Goal: Task Accomplishment & Management: Use online tool/utility

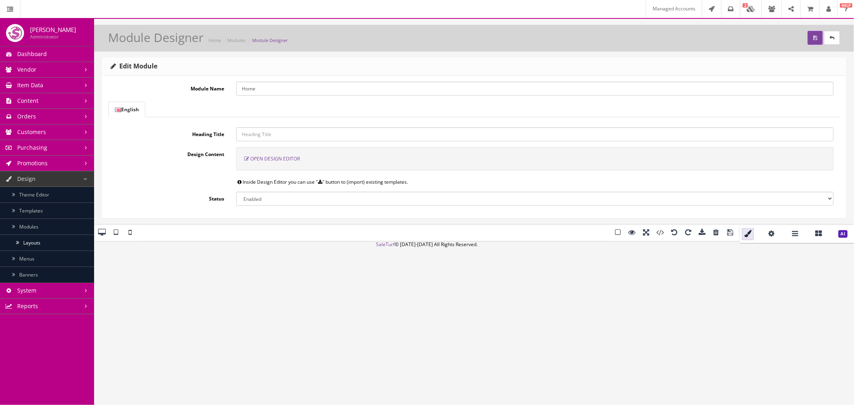
scroll to position [1271, 0]
click at [668, 227] on span at bounding box center [674, 233] width 12 height 12
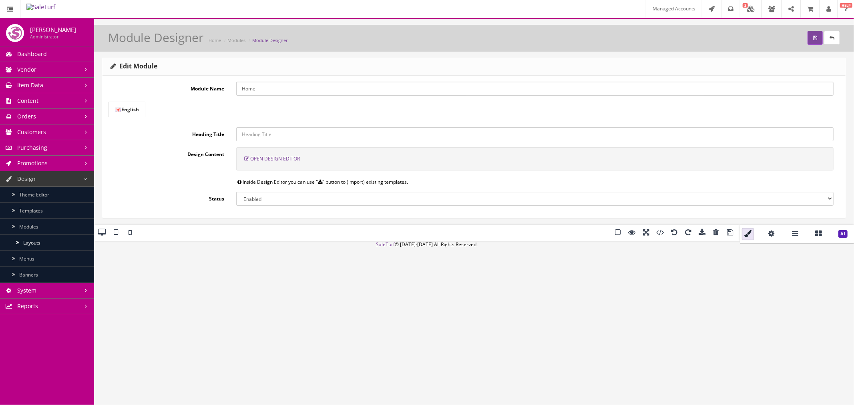
click at [724, 227] on span at bounding box center [730, 233] width 12 height 12
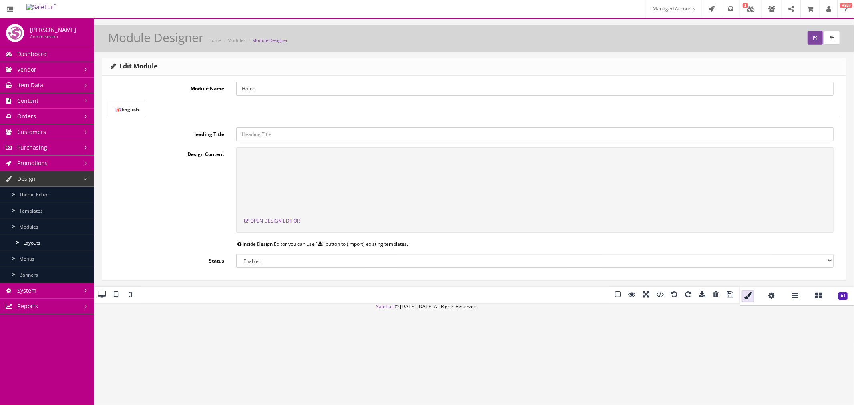
scroll to position [0, 0]
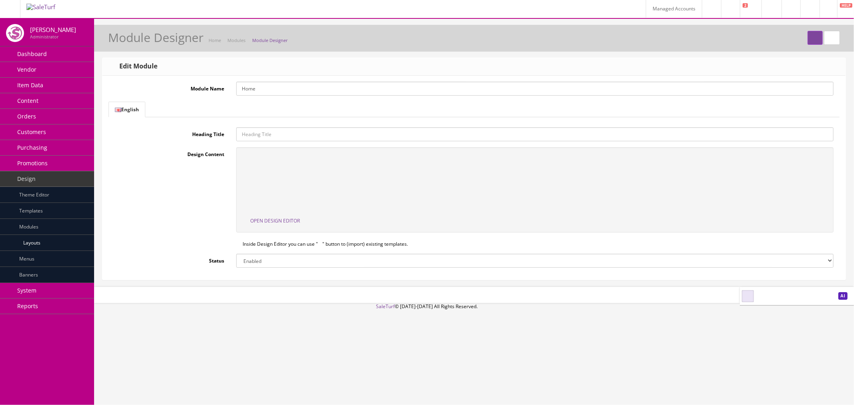
click at [60, 100] on link "Content" at bounding box center [47, 101] width 94 height 16
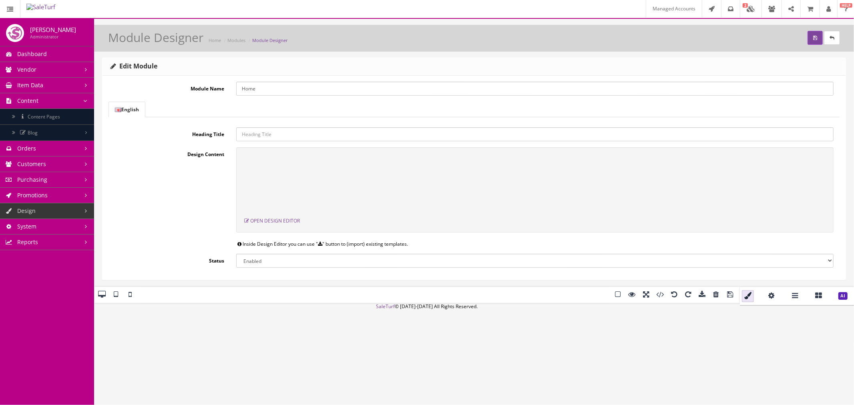
click at [66, 114] on link "Content Pages" at bounding box center [47, 117] width 94 height 16
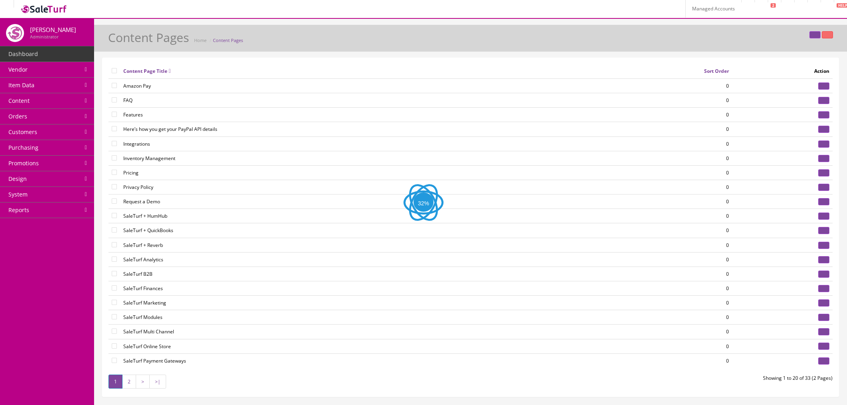
scroll to position [133, 0]
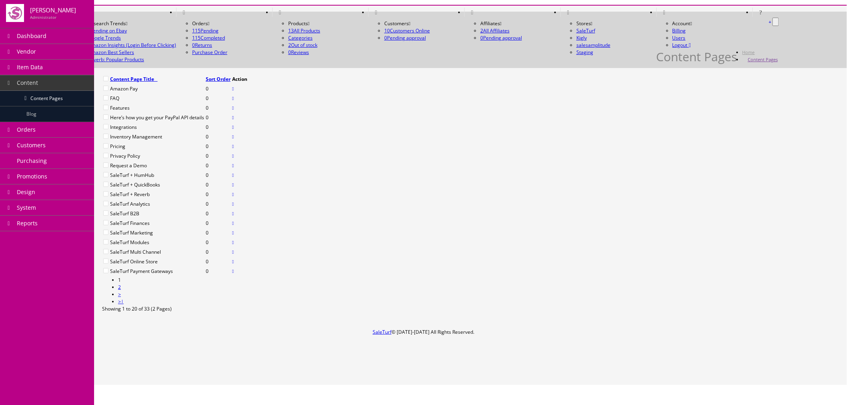
scroll to position [89, 0]
click at [234, 198] on link at bounding box center [233, 194] width 2 height 7
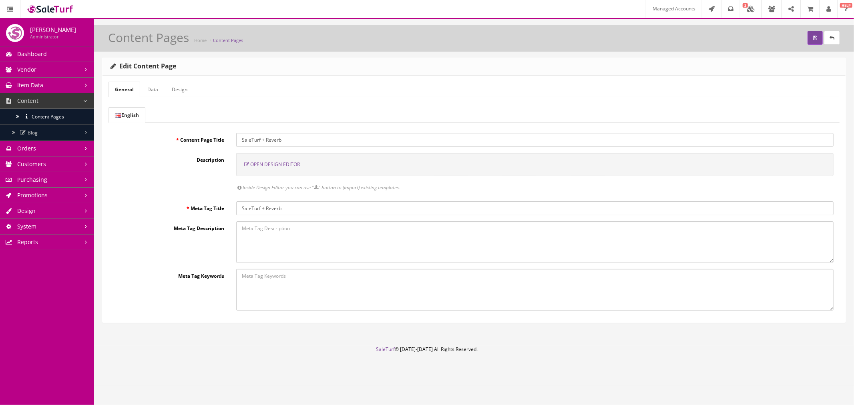
click at [271, 164] on span "Open Design Editor" at bounding box center [275, 164] width 50 height 7
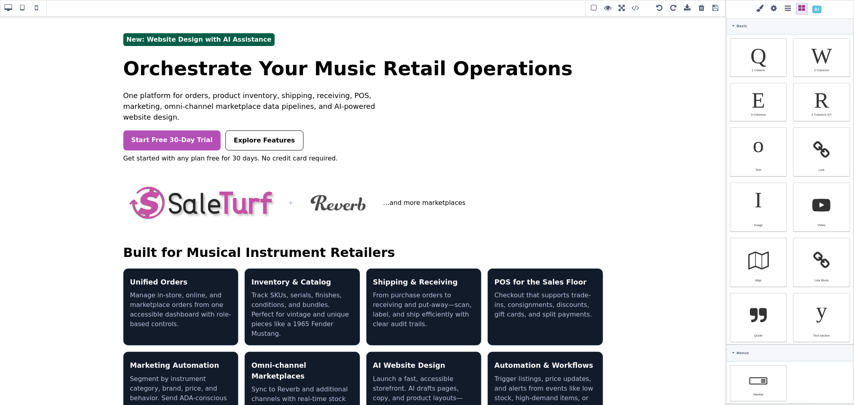
click at [819, 9] on span at bounding box center [817, 9] width 14 height 14
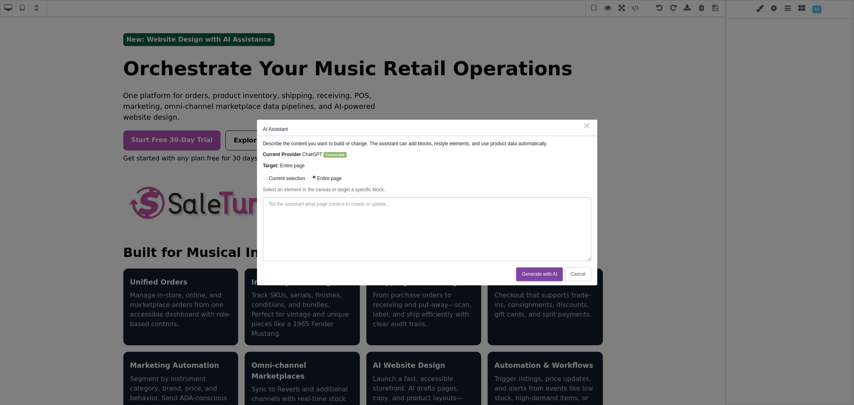
click at [413, 235] on textarea at bounding box center [427, 229] width 328 height 64
paste textarea "--st-primary"
type textarea "Update the page keeping the content the same, but remove the global <style> tag…"
click at [529, 275] on button "Generate with AI" at bounding box center [539, 274] width 47 height 14
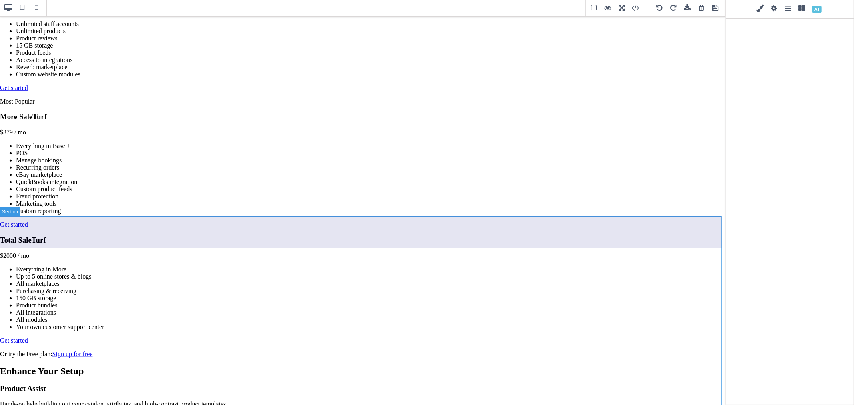
scroll to position [578, 0]
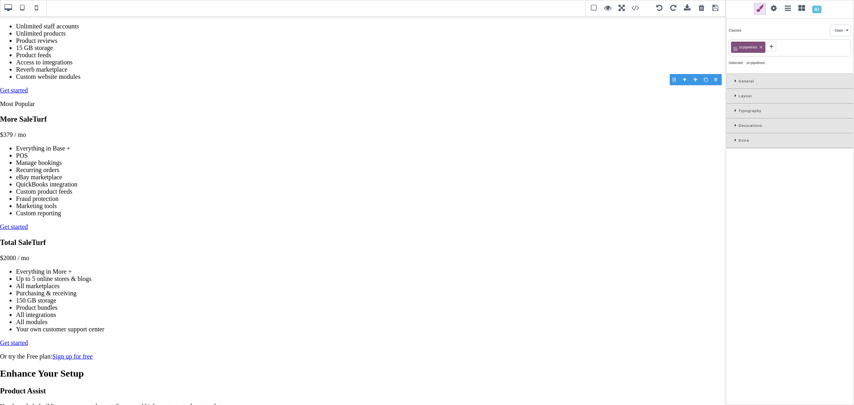
click at [735, 125] on icon at bounding box center [736, 125] width 4 height 4
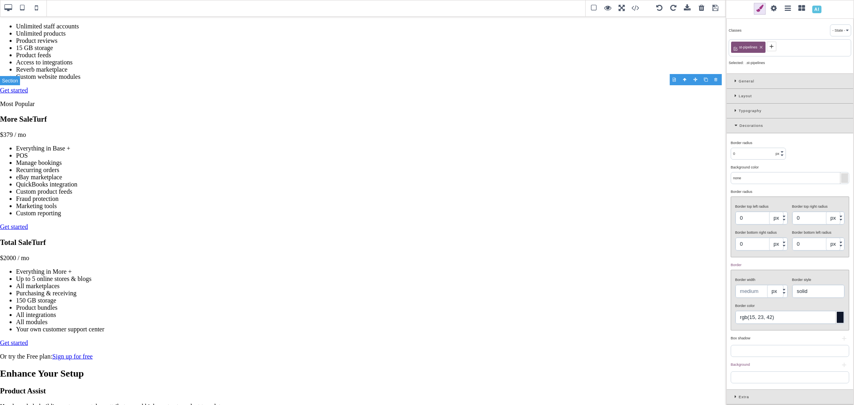
click at [841, 177] on div at bounding box center [844, 178] width 7 height 10
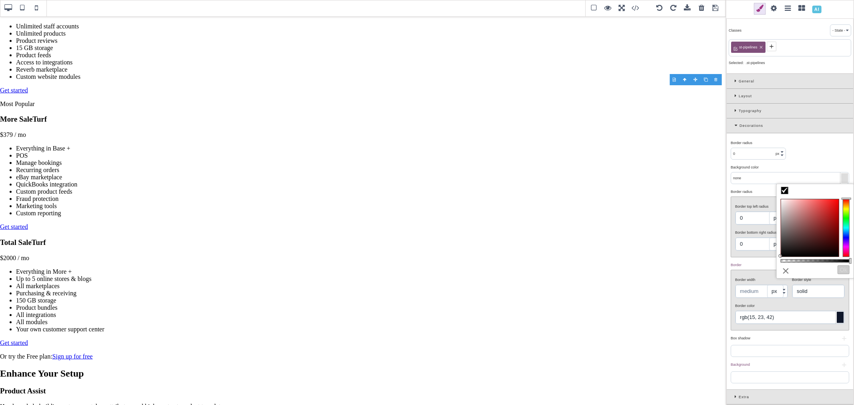
click at [748, 181] on input "none" at bounding box center [790, 178] width 118 height 11
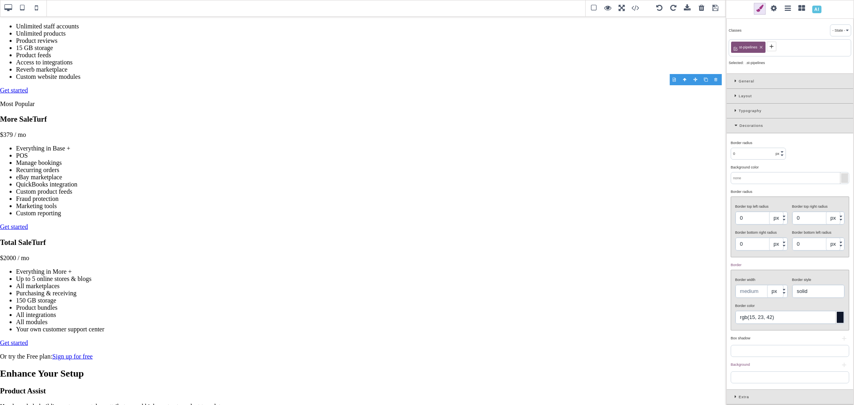
click at [748, 181] on input "text" at bounding box center [790, 178] width 118 height 11
paste input "rgb(15, 26, 44)"
type input "none"
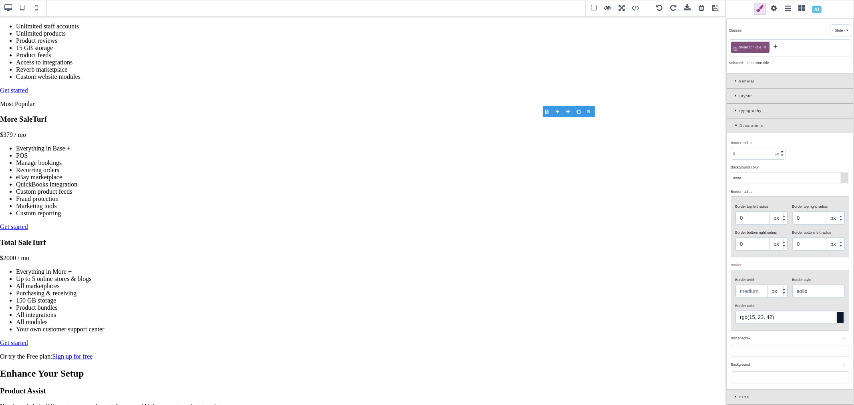
click at [734, 108] on div "Typography" at bounding box center [789, 111] width 126 height 15
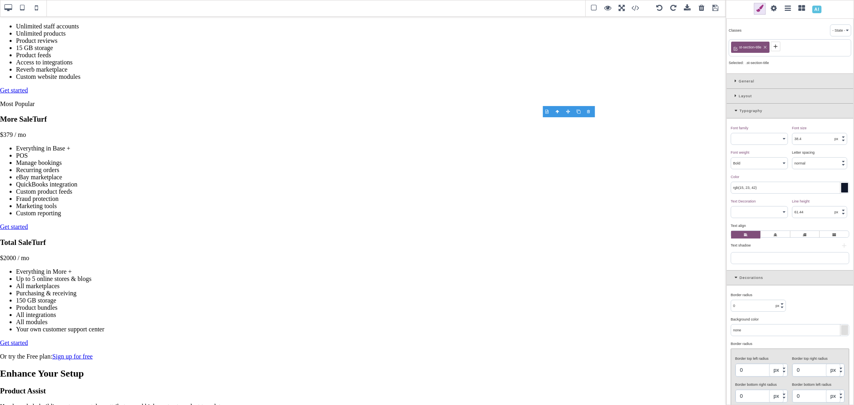
click at [841, 189] on div at bounding box center [844, 188] width 7 height 10
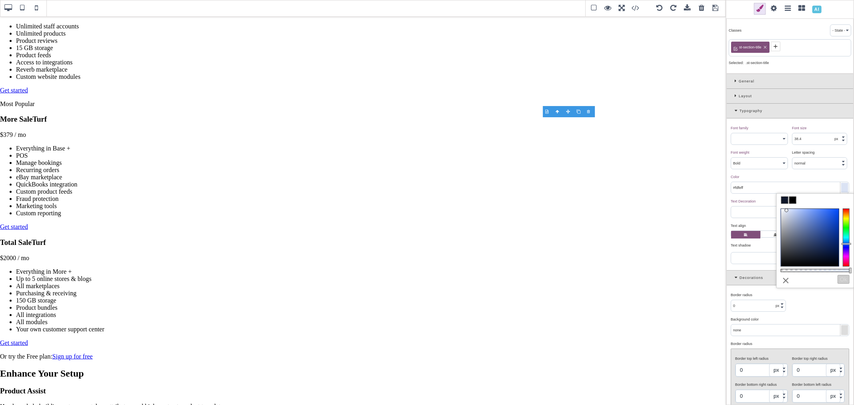
type input "#ffffff"
drag, startPoint x: 793, startPoint y: 214, endPoint x: 777, endPoint y: 203, distance: 18.8
click at [777, 203] on div "less ⨯ Ok" at bounding box center [815, 240] width 78 height 95
click at [765, 178] on div "Color ⨯" at bounding box center [788, 176] width 116 height 7
type input "#ffffff"
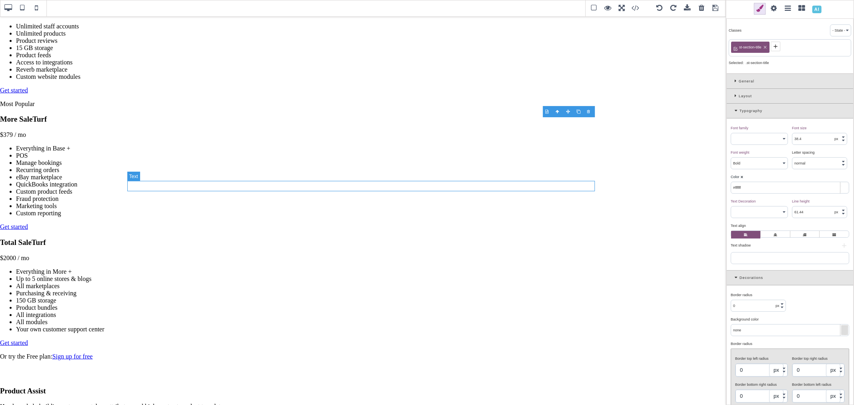
type input "16"
select select "500"
type input "rgba(15, 23, 42, 0.8)"
select select
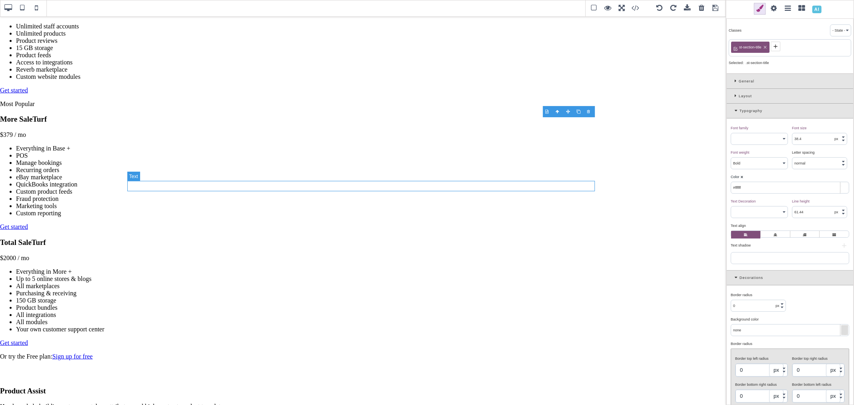
type input "25.6"
type input "rgba(15, 23, 42, 0.8)"
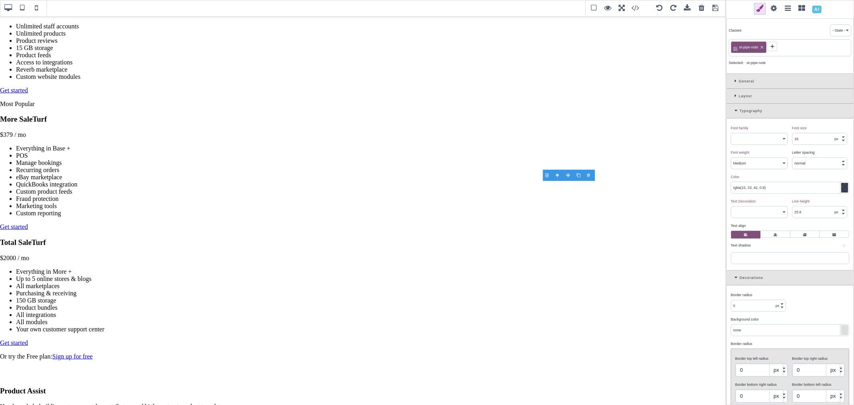
click at [841, 189] on div at bounding box center [844, 188] width 7 height 10
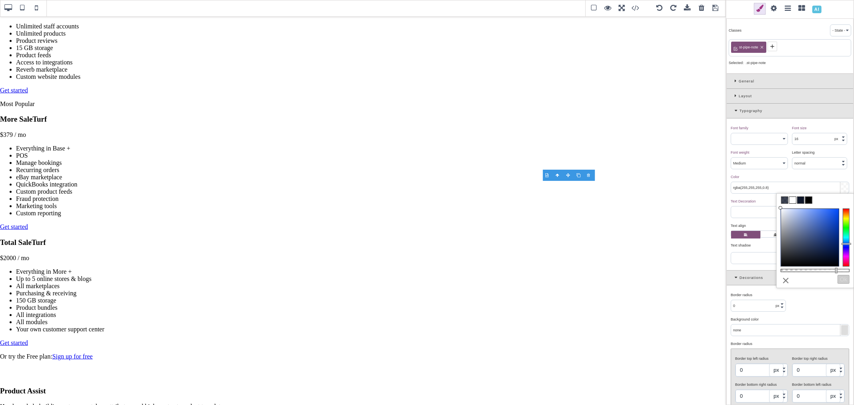
drag, startPoint x: 787, startPoint y: 225, endPoint x: 767, endPoint y: 206, distance: 27.7
click at [767, 206] on div "B I U S Section Classes - State - Hover Click Even/Odd st-pipe-note Selected: .…" at bounding box center [427, 202] width 854 height 405
click at [762, 177] on div "Color ⨯" at bounding box center [788, 176] width 116 height 7
type input "rgba(255,255,255,0.8)"
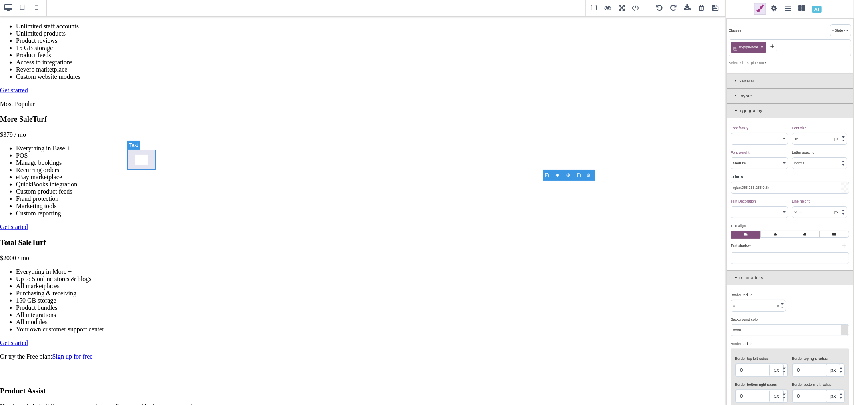
select select "600"
type input "0.32"
select select "px"
type input "rgb(248, 250, 252)"
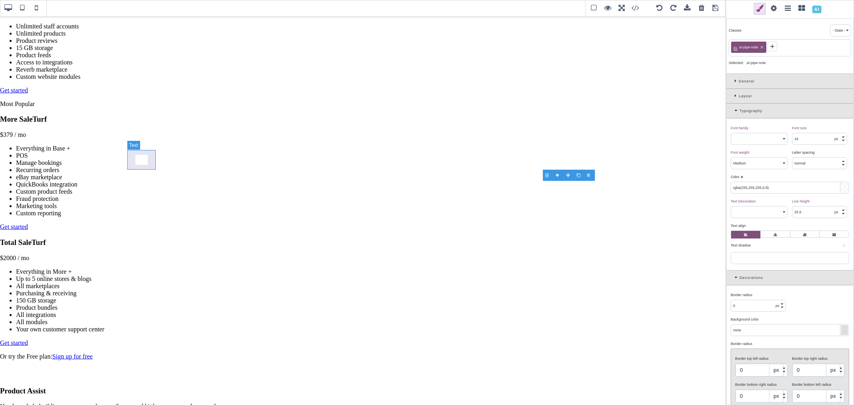
select select
type input "8"
type input "rgba(15, 23, 42, 0.92)"
type input "8"
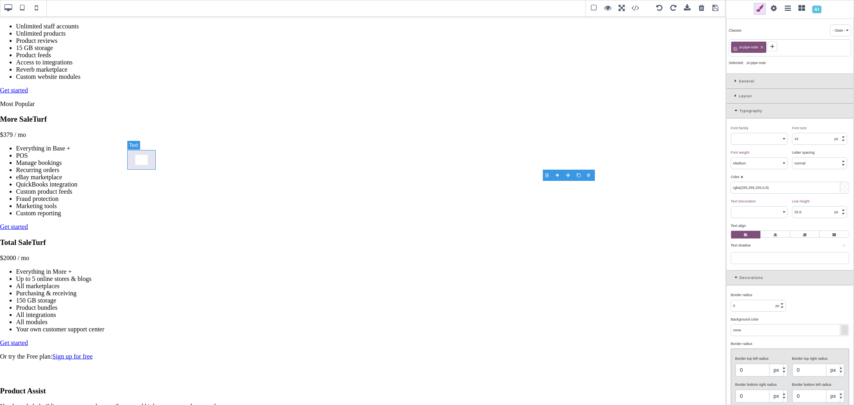
type input "8"
click at [735, 111] on icon at bounding box center [736, 110] width 5 height 4
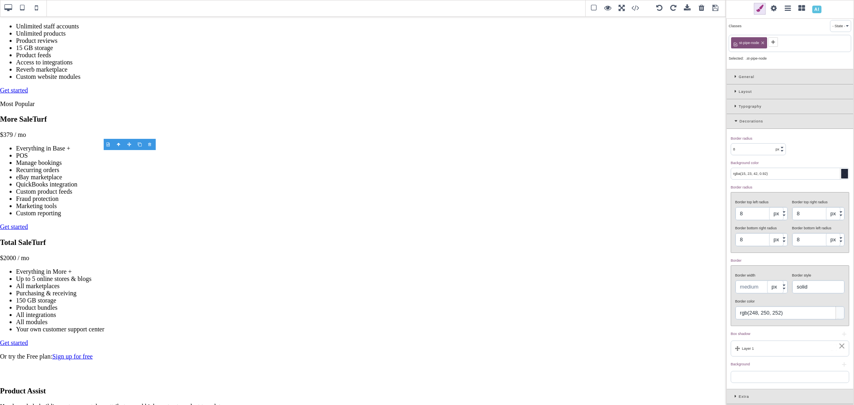
scroll to position [0, 0]
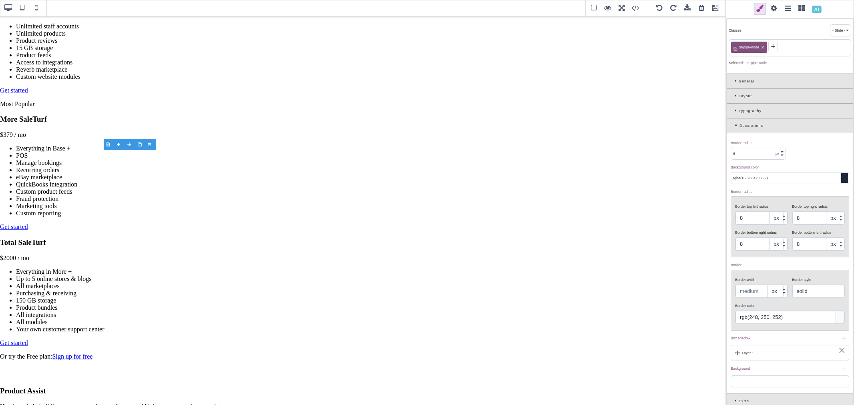
click at [735, 110] on icon at bounding box center [736, 110] width 4 height 4
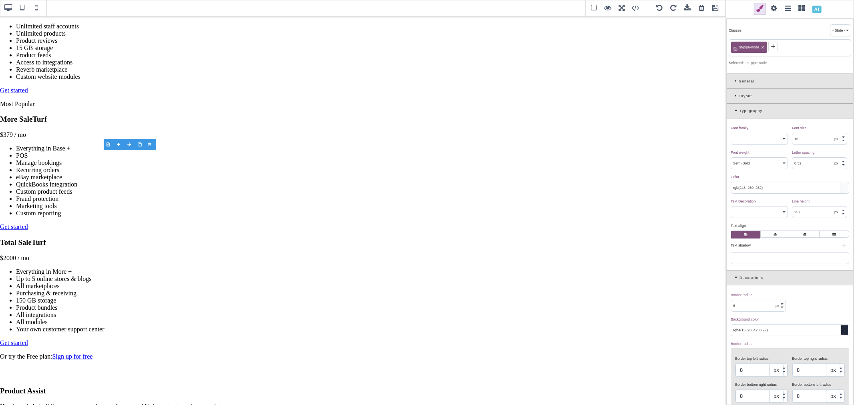
click at [734, 97] on div "Layout" at bounding box center [789, 96] width 126 height 15
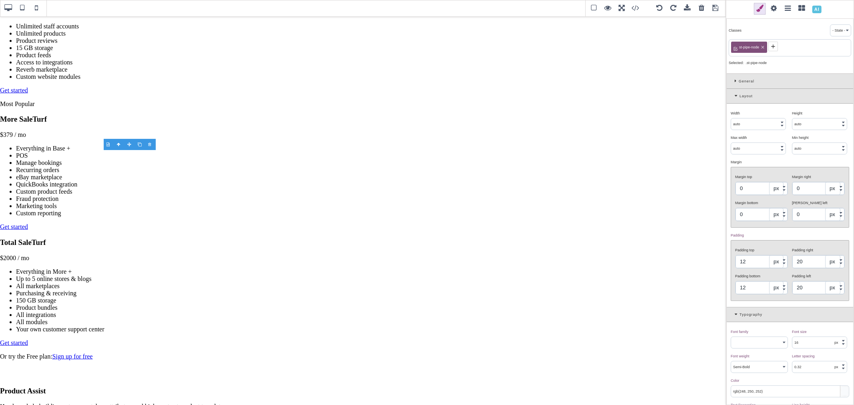
click at [733, 81] on div "General" at bounding box center [789, 81] width 126 height 15
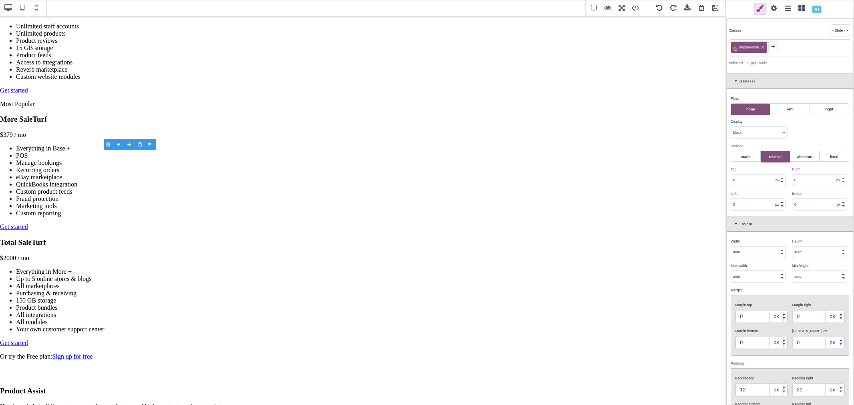
click at [735, 82] on icon at bounding box center [736, 81] width 5 height 4
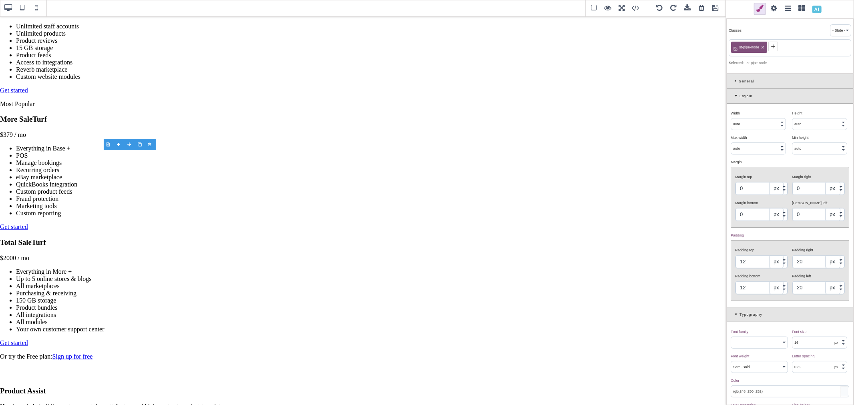
click at [735, 96] on icon at bounding box center [736, 96] width 5 height 4
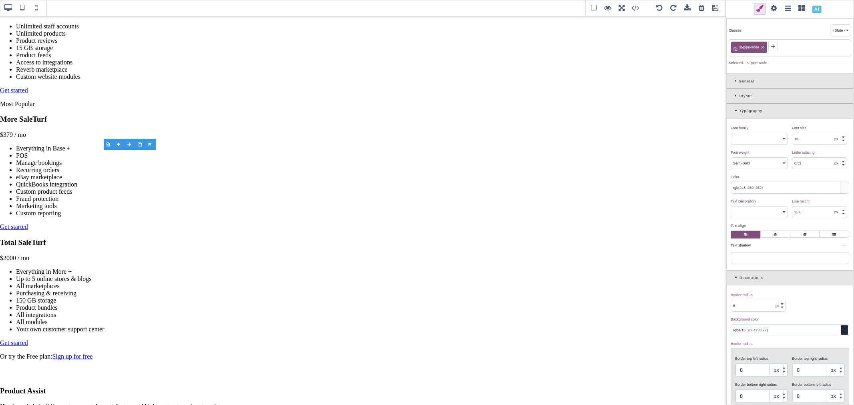
click at [735, 110] on icon at bounding box center [736, 110] width 5 height 4
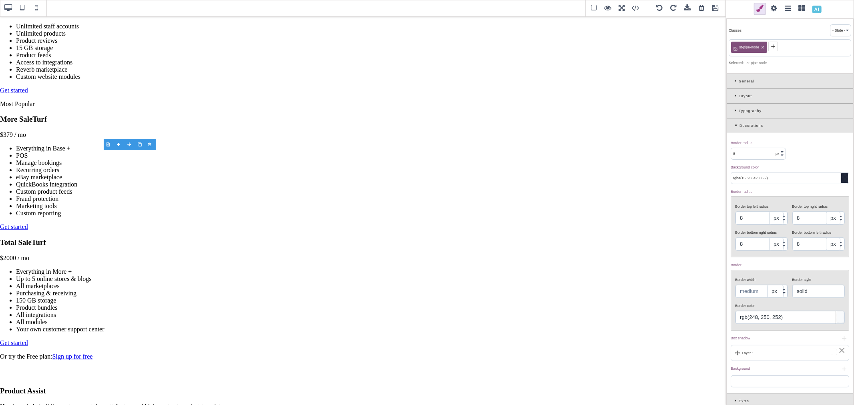
click at [798, 319] on input "rgb(248, 250, 252)" at bounding box center [789, 317] width 109 height 13
paste input "42, 65, 105"
type input "rgb(42, 65, 105)"
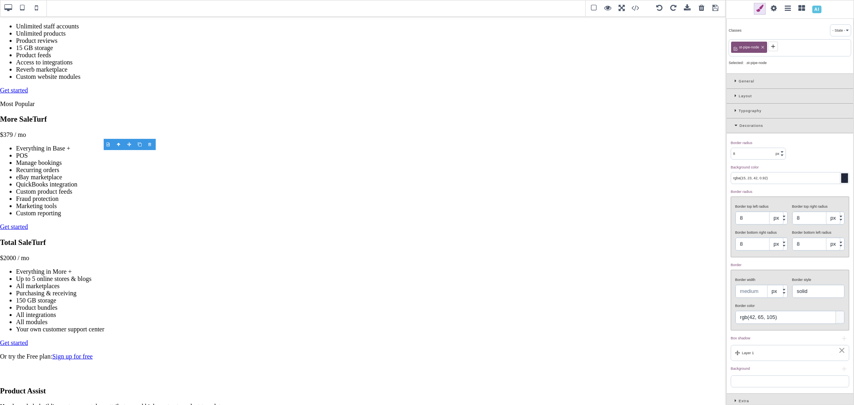
click at [804, 307] on div "Border color" at bounding box center [789, 305] width 108 height 7
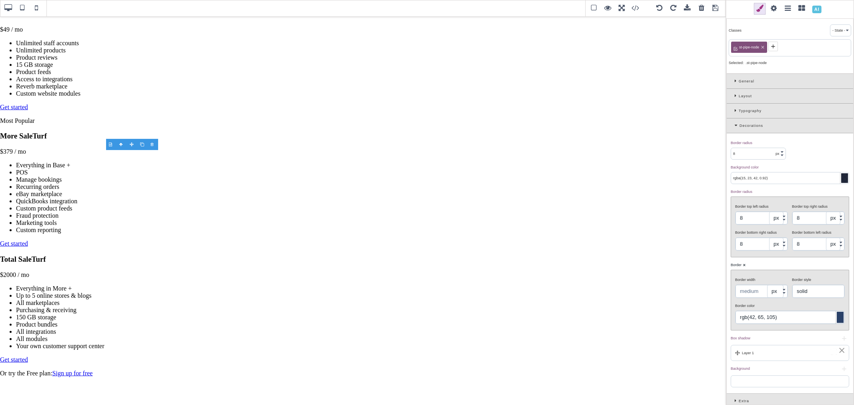
click at [749, 294] on input "text" at bounding box center [761, 291] width 52 height 13
type input "1"
click at [785, 279] on div "Border width 1 px em" at bounding box center [761, 286] width 57 height 24
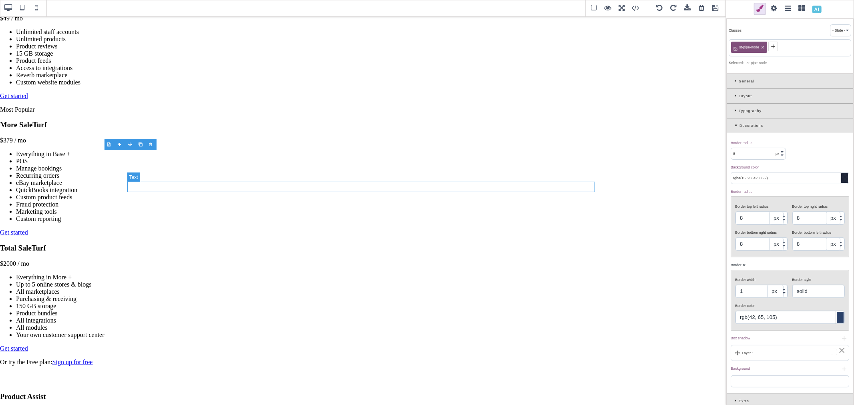
type input "0"
type input "none"
type input "0"
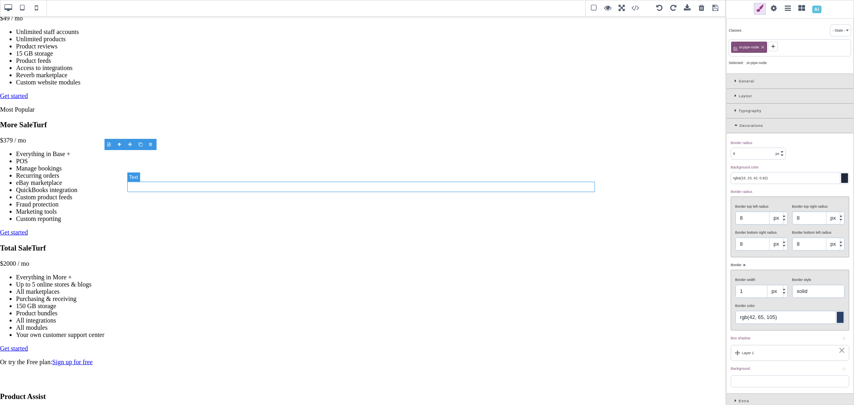
type input "0"
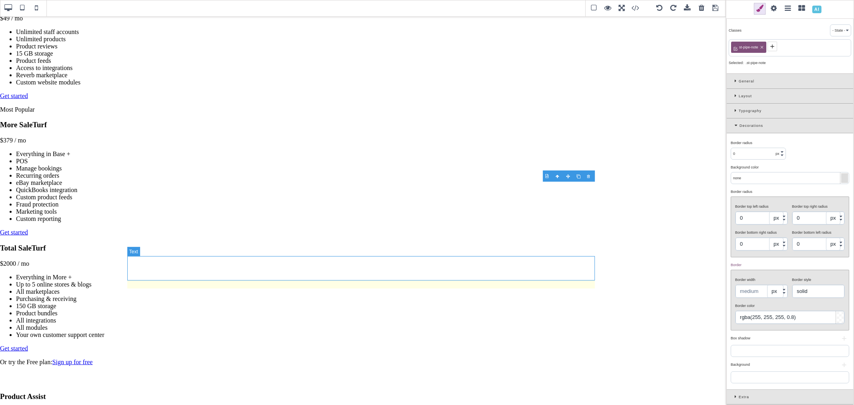
type input "rgb(255, 255, 255)"
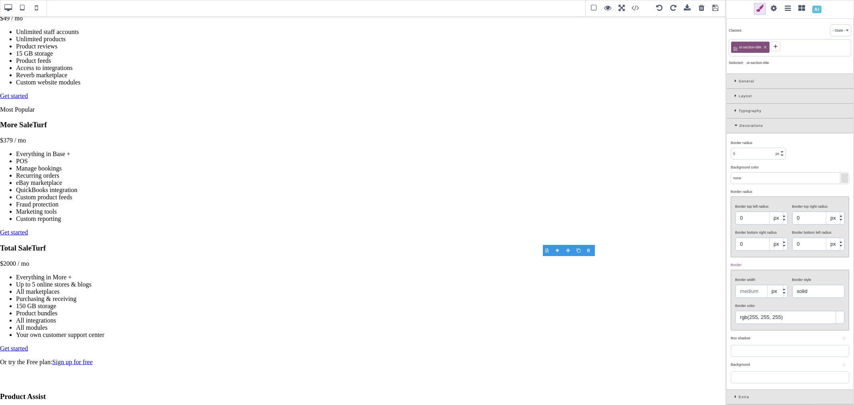
click at [775, 47] on icon at bounding box center [775, 46] width 6 height 6
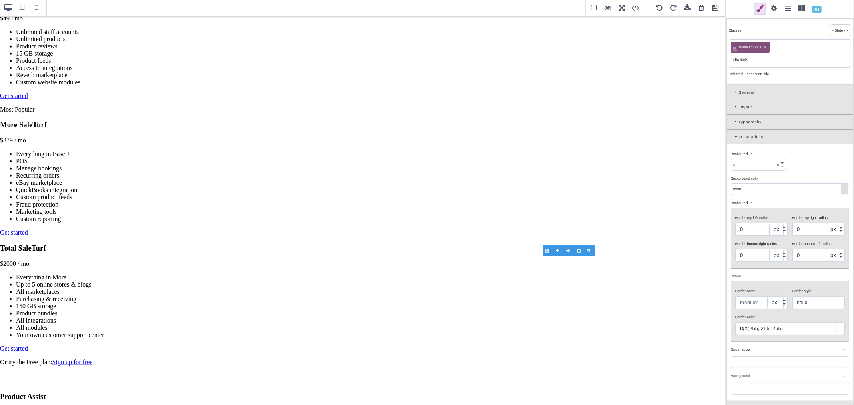
type input "title-dark"
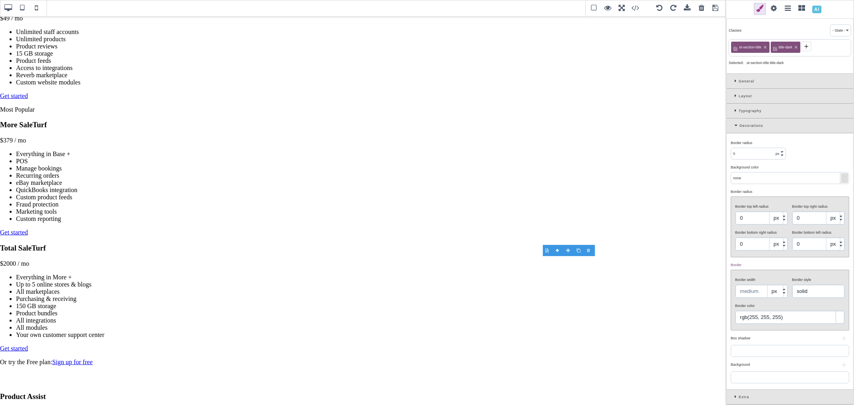
click at [737, 109] on icon at bounding box center [736, 110] width 4 height 4
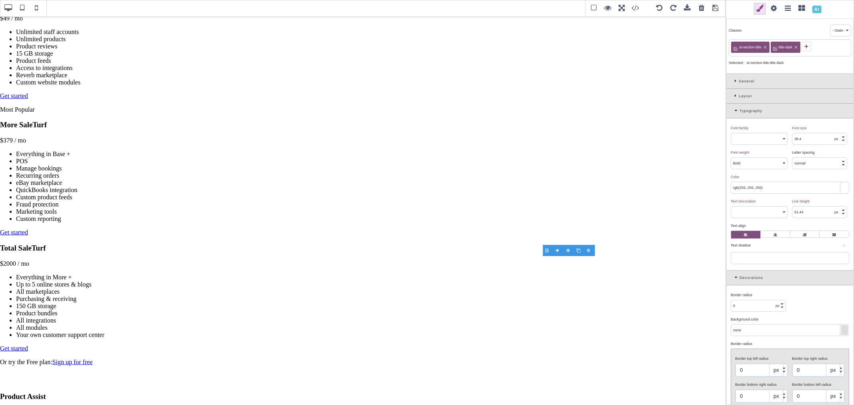
click at [763, 186] on input "rgb(255, 255, 255)" at bounding box center [790, 187] width 118 height 11
paste input "var(--st-ink"
click at [766, 175] on div "Color ⨯" at bounding box center [788, 176] width 116 height 7
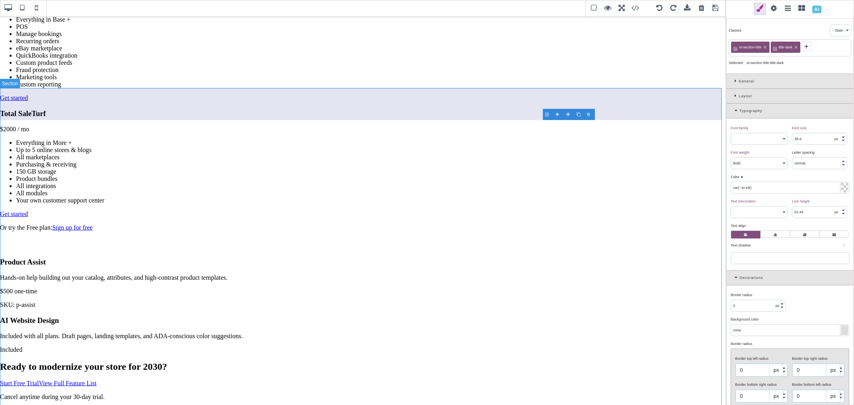
scroll to position [978, 0]
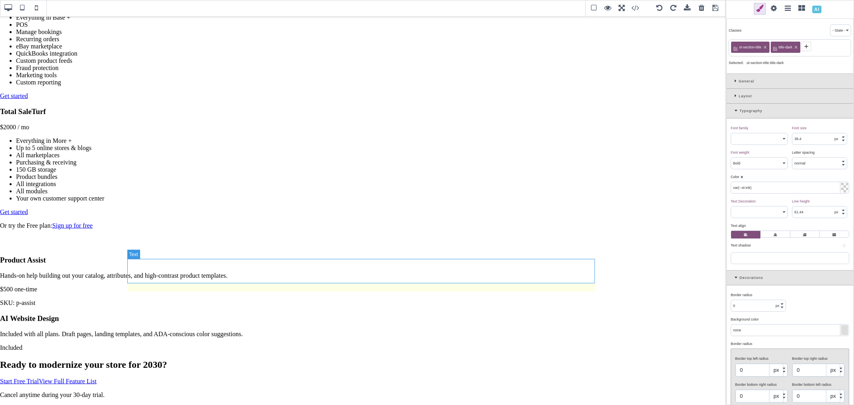
click at [279, 248] on h2 "Enhance Your Setup" at bounding box center [363, 242] width 726 height 11
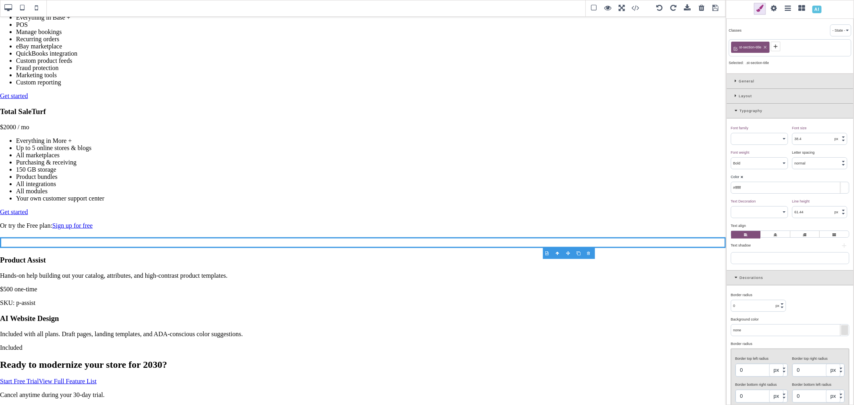
click at [779, 185] on input "#ffffff" at bounding box center [790, 187] width 118 height 11
paste input "var(--st-ink)"
type input "var(--st-ink)"
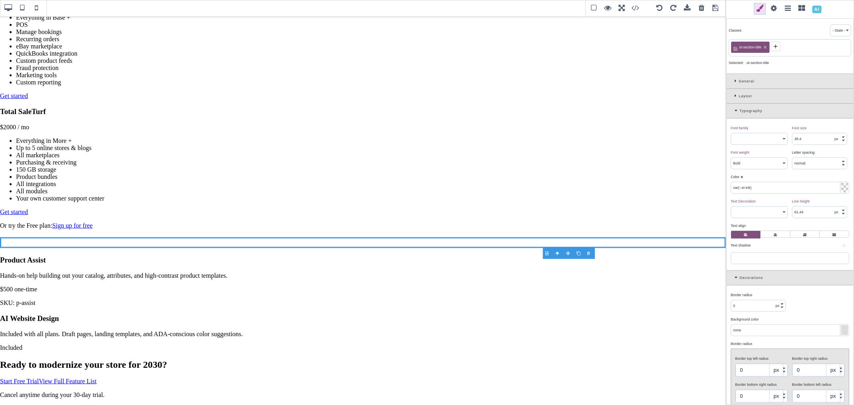
click at [777, 177] on div "Color ⨯" at bounding box center [788, 176] width 116 height 7
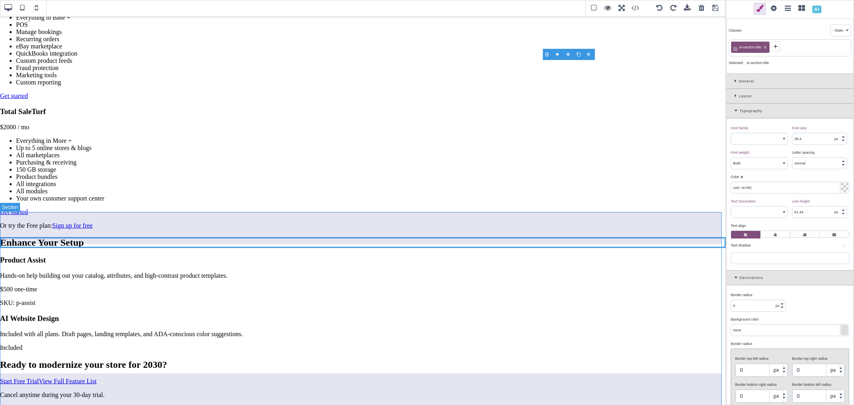
scroll to position [1177, 0]
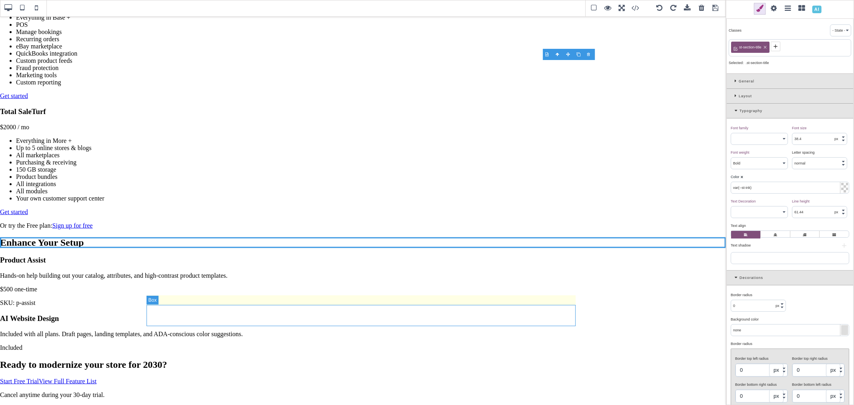
click at [327, 378] on div "Start Free Trial View Full Feature List" at bounding box center [363, 381] width 726 height 7
type input "16"
select select "400"
type input "rgb(15, 23, 42)"
select select
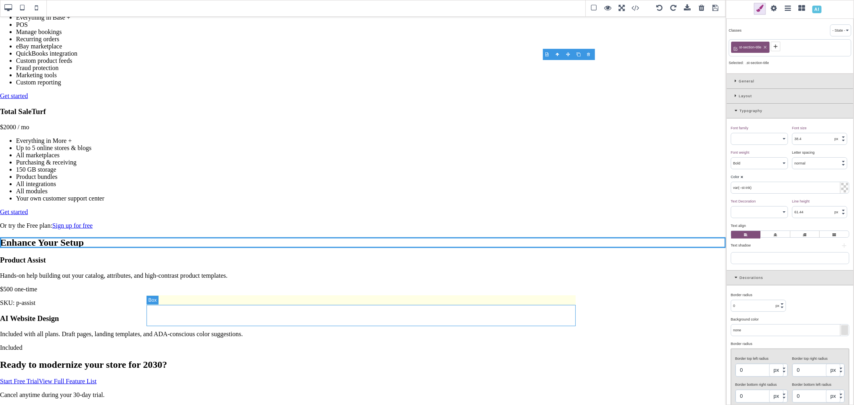
type input "25.6"
type input "rgb(15, 23, 42)"
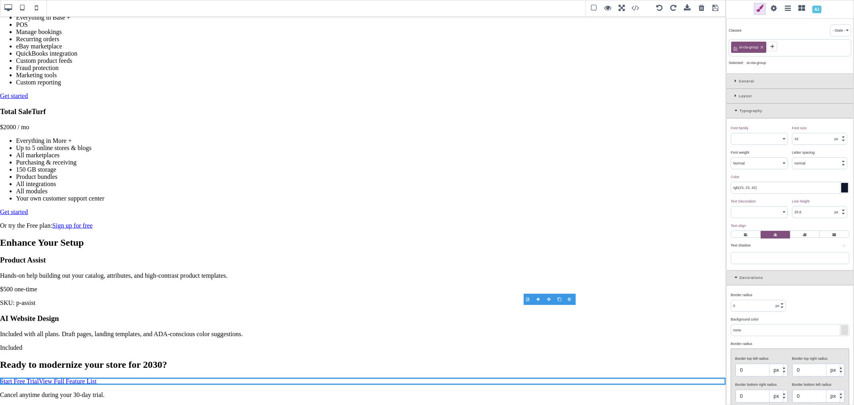
click at [775, 237] on label at bounding box center [774, 235] width 29 height 8
click at [0, 0] on input "radio" at bounding box center [0, 0] width 0 height 0
click at [748, 236] on label at bounding box center [745, 235] width 29 height 8
click at [0, 0] on input "radio" at bounding box center [0, 0] width 0 height 0
click at [766, 235] on label at bounding box center [774, 235] width 29 height 8
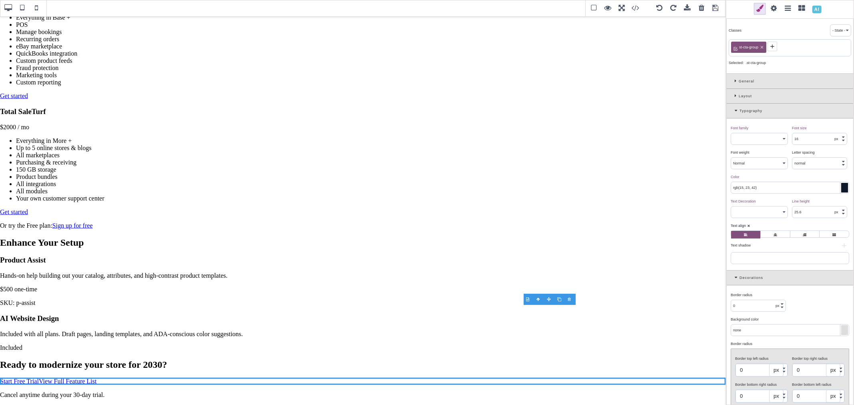
click at [0, 0] on input "radio" at bounding box center [0, 0] width 0 height 0
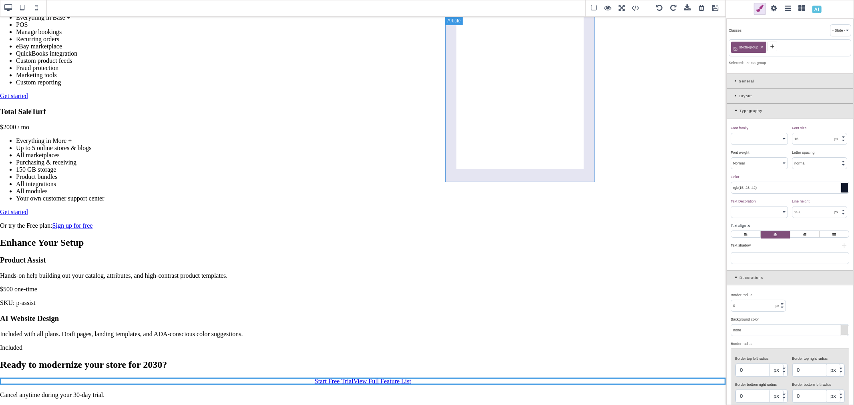
scroll to position [999, 0]
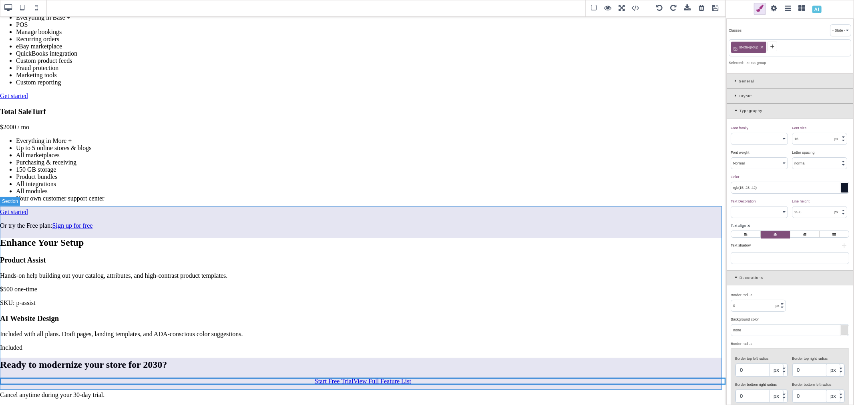
click at [315, 237] on section "Enhance Your Setup Product Assist Hands-on help building out your catalog, attr…" at bounding box center [363, 294] width 726 height 114
type input "rgb(245, 247, 250)"
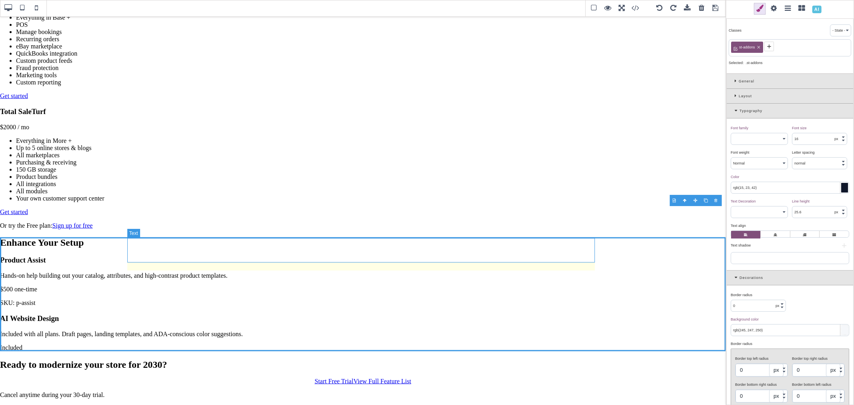
click at [309, 247] on h2 "Enhance Your Setup" at bounding box center [363, 242] width 726 height 11
type input "38.4"
select select "700"
type input "var(--st-ink)"
type input "61.44"
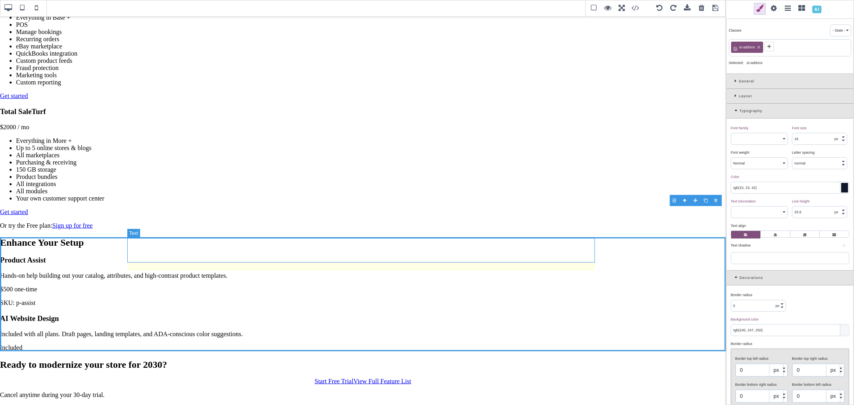
type input "none"
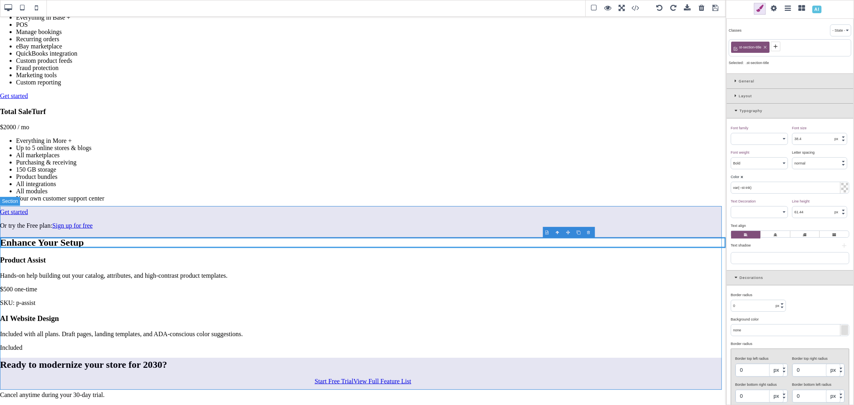
click at [313, 237] on section "Enhance Your Setup Product Assist Hands-on help building out your catalog, attr…" at bounding box center [363, 294] width 726 height 114
type input "16"
select select "400"
type input "rgb(15, 23, 42)"
type input "25.6"
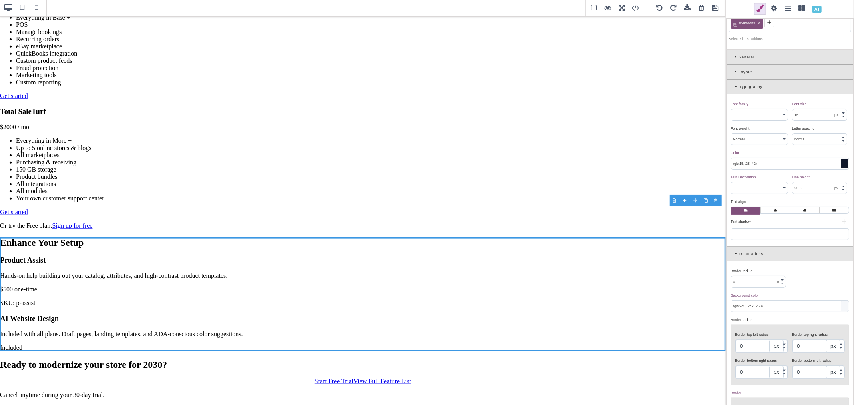
scroll to position [44, 0]
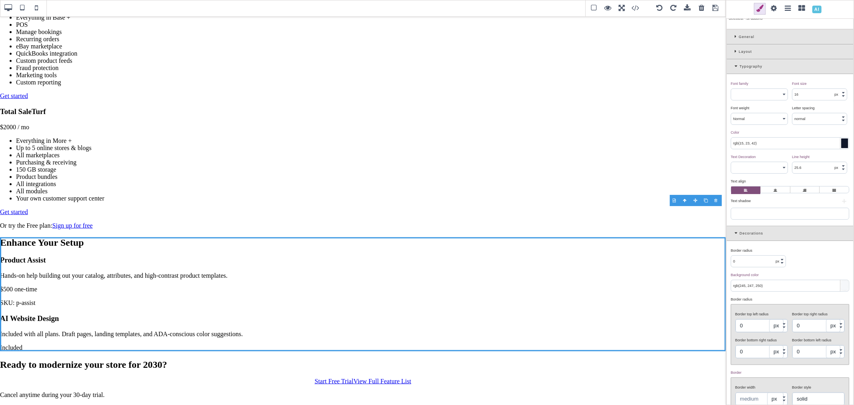
click at [773, 286] on input "rgb(245, 247, 250)" at bounding box center [790, 285] width 118 height 11
paste input "15, 26, 44"
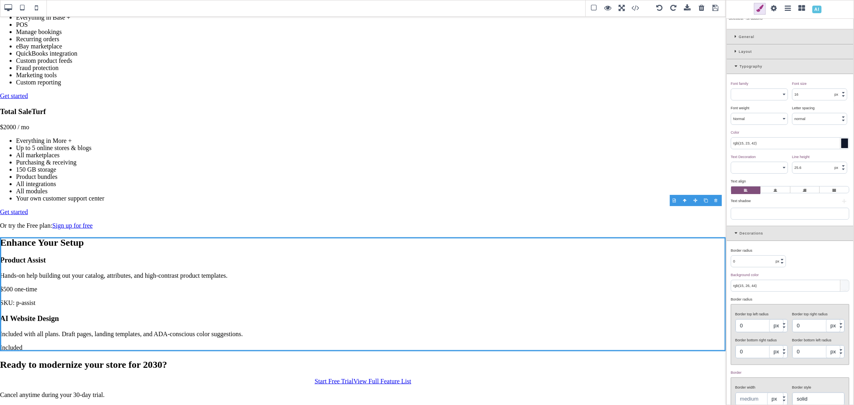
type input "rgb(15, 26, 44)"
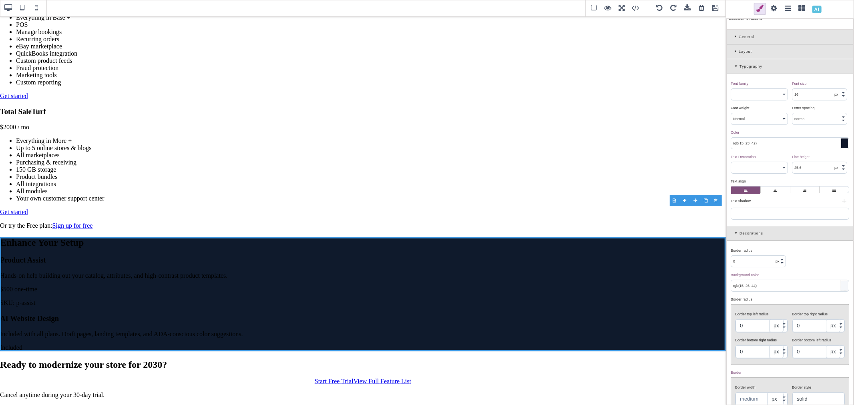
click at [809, 267] on div "Border radius ⨯ 0 px % Background color ⨯ rgb(15, 26, 44) Border radius ⨯ Borde…" at bounding box center [789, 369] width 126 height 256
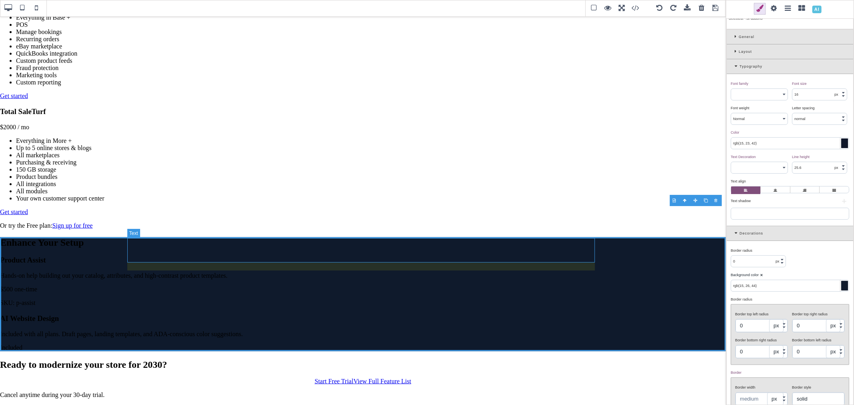
click at [232, 245] on h2 "Enhance Your Setup" at bounding box center [363, 242] width 726 height 11
type input "38.4"
select select "700"
type input "var(--st-ink)"
type input "61.44"
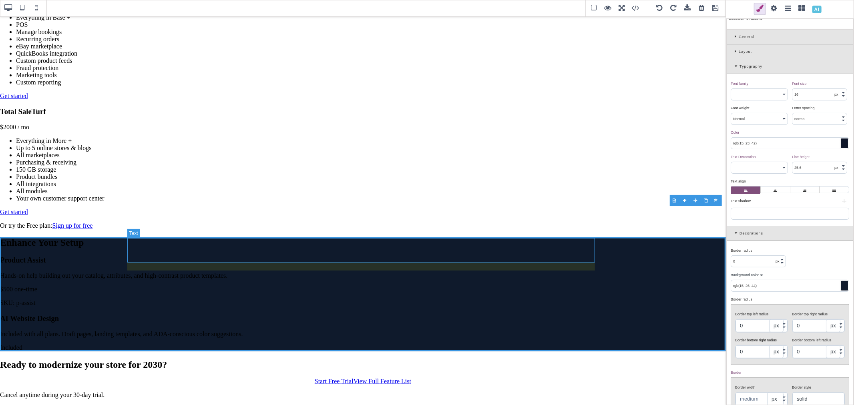
type input "none"
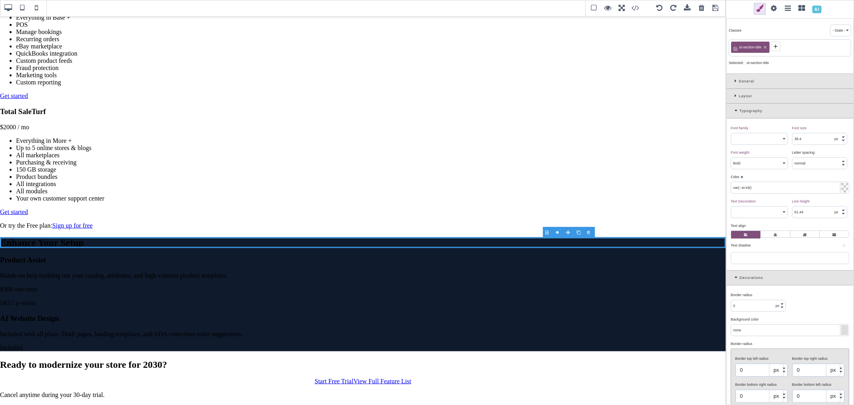
click at [742, 178] on b "⨯" at bounding box center [741, 177] width 3 height 4
click at [758, 178] on div "Color ⨯" at bounding box center [788, 176] width 116 height 7
click at [761, 185] on input "rgb(15, 23, 42)" at bounding box center [790, 187] width 118 height 11
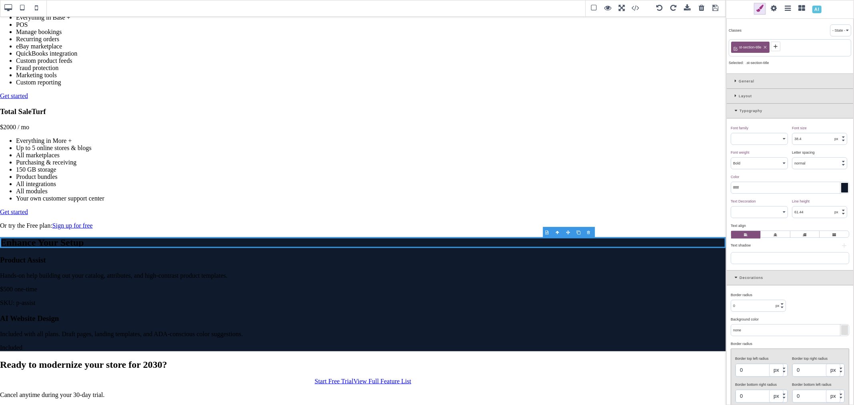
click at [761, 175] on div "Color ⨯" at bounding box center [788, 176] width 116 height 7
click at [756, 189] on input "ffffff" at bounding box center [790, 187] width 118 height 11
click at [841, 186] on div at bounding box center [844, 188] width 7 height 10
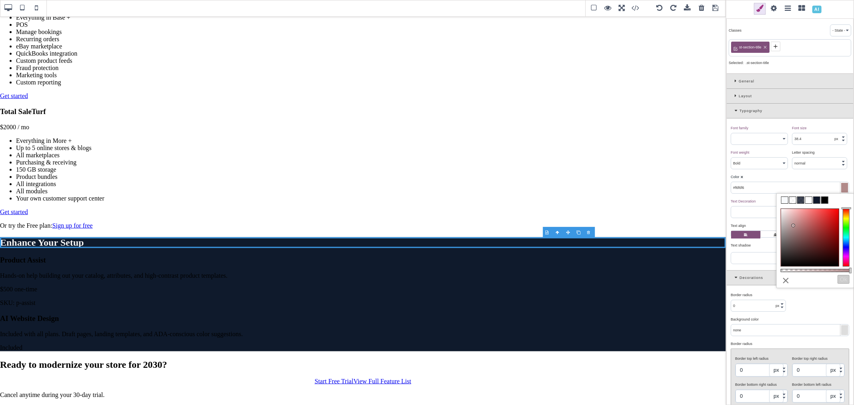
type input "#ffffff"
drag, startPoint x: 793, startPoint y: 226, endPoint x: 757, endPoint y: 181, distance: 58.4
click at [772, 199] on div "B I U S Section Classes - State - Hover Click Even/Odd st-section-title Selecte…" at bounding box center [427, 202] width 854 height 405
click at [754, 174] on div "Color ⨯" at bounding box center [788, 176] width 116 height 7
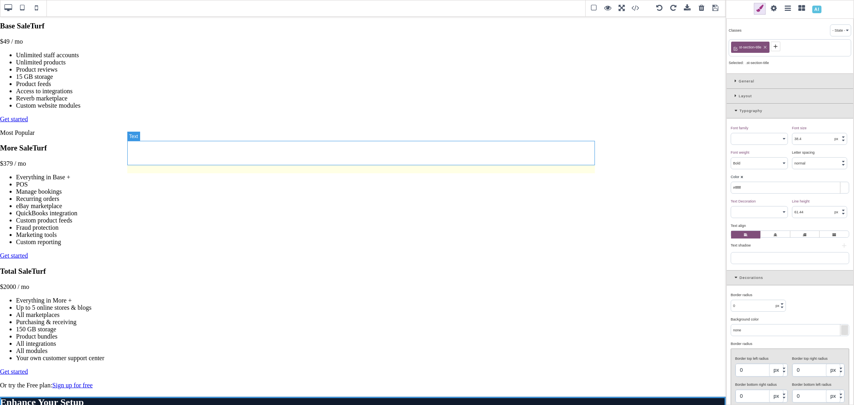
scroll to position [554, 0]
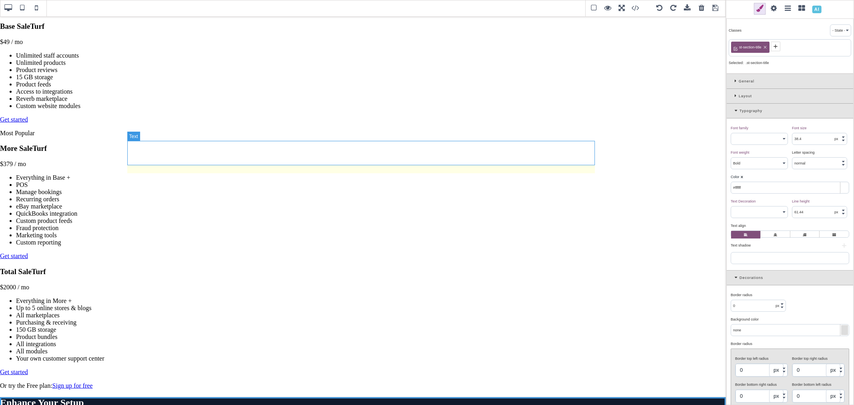
select select
type input "rgb(255, 255, 255)"
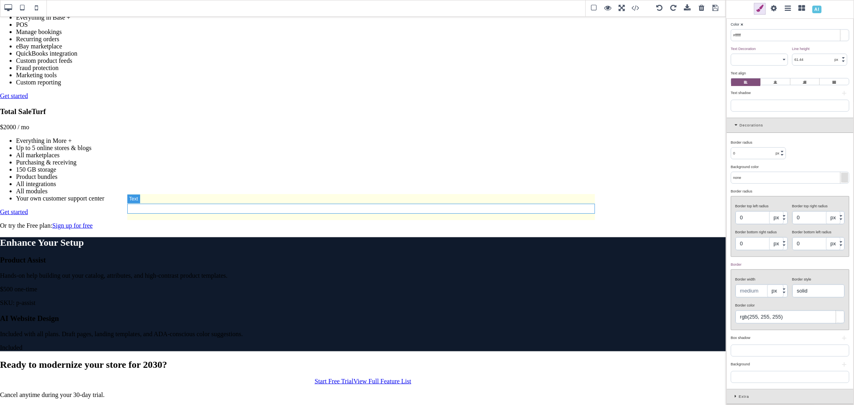
scroll to position [955, 0]
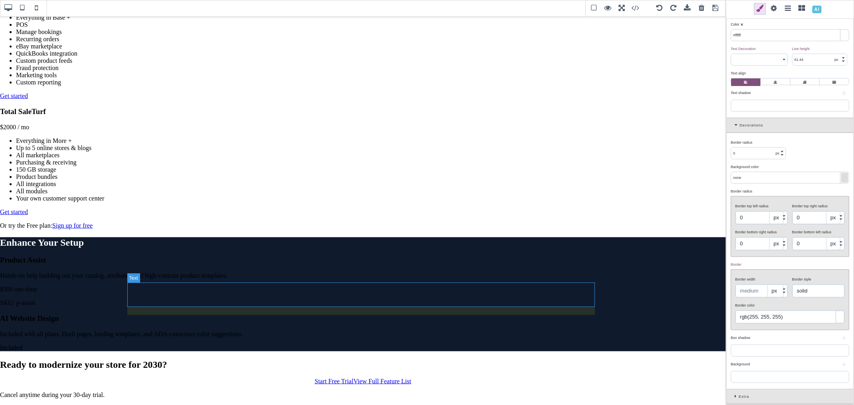
click at [242, 248] on h2 "Enhance Your Setup" at bounding box center [363, 242] width 726 height 11
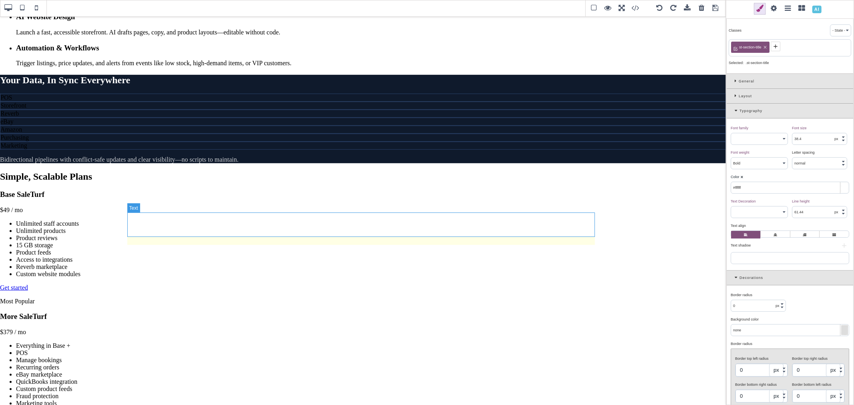
scroll to position [377, 0]
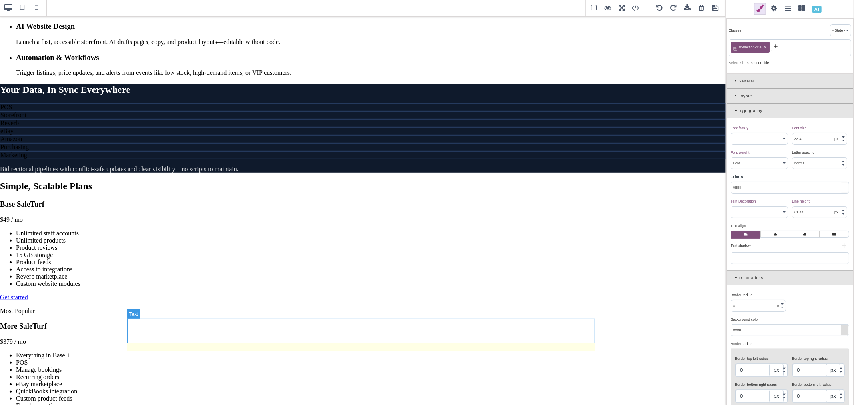
click at [290, 95] on h2 "Your Data, In Sync Everywhere" at bounding box center [363, 89] width 726 height 11
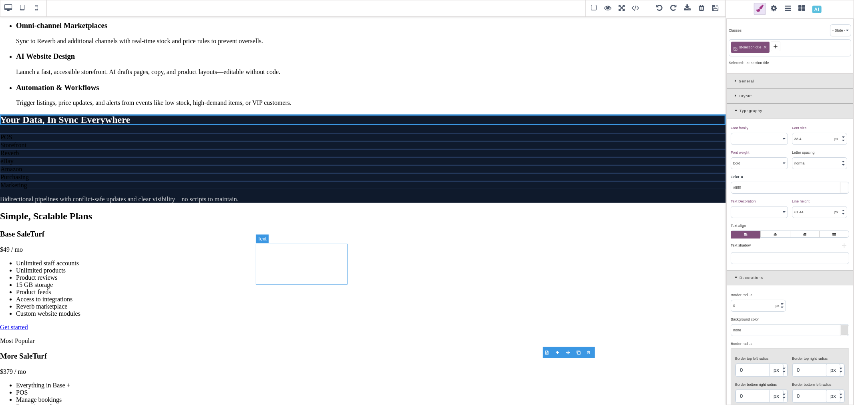
scroll to position [332, 0]
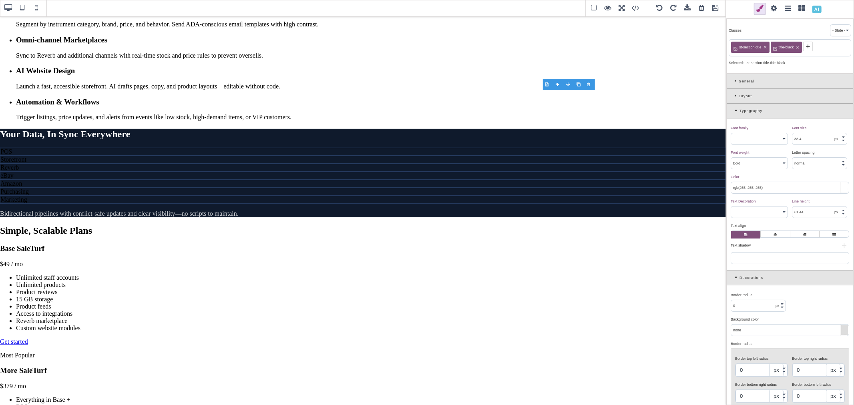
click at [842, 188] on div at bounding box center [844, 188] width 7 height 10
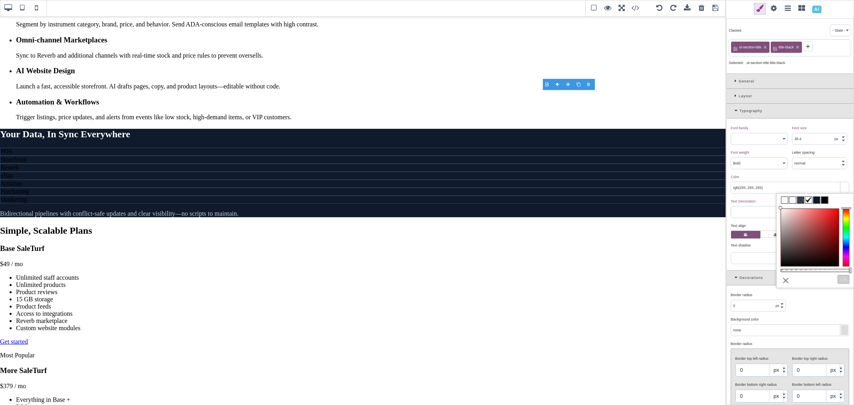
click at [823, 199] on span at bounding box center [824, 200] width 6 height 6
click at [758, 190] on input "#000000" at bounding box center [790, 187] width 118 height 11
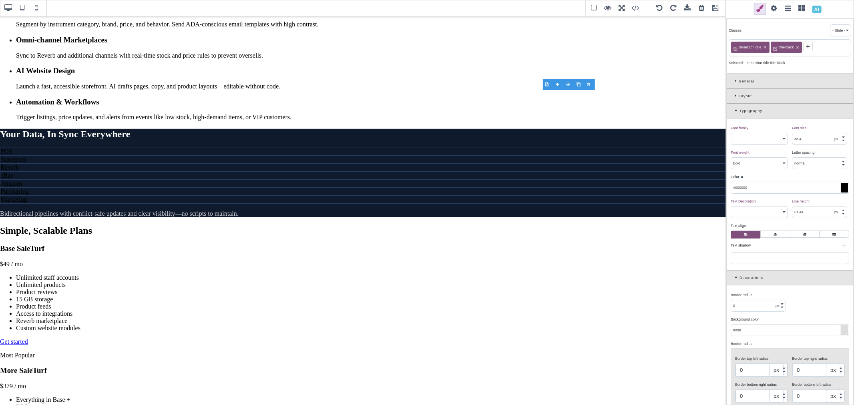
click at [758, 190] on input "#000000" at bounding box center [790, 187] width 118 height 11
paste input "rgb(0, 0, 0)"
type input "rgb(0, 0, 0)"
click at [760, 178] on div "Color ⨯" at bounding box center [788, 176] width 116 height 7
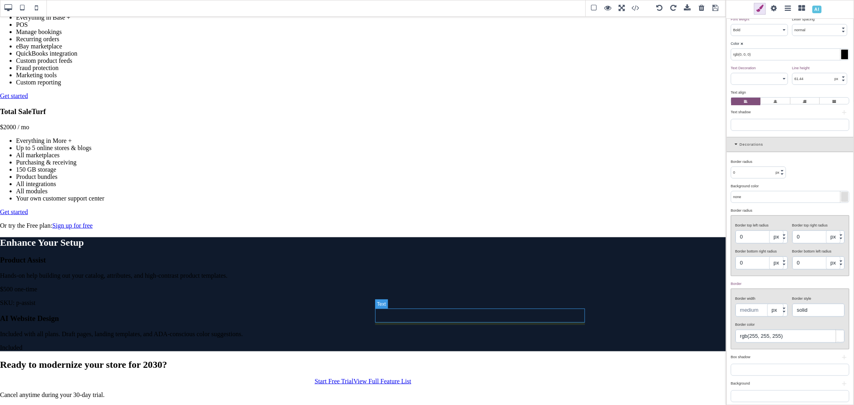
scroll to position [1067, 0]
click at [319, 256] on h3 "Product Assist" at bounding box center [363, 260] width 726 height 9
type input "19.2"
type input "rgb(15, 23, 42)"
select select
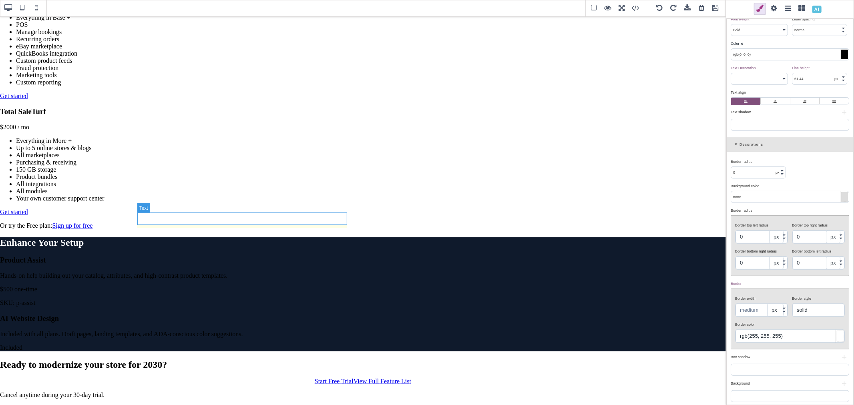
type input "30.72"
type input "rgb(15, 23, 42)"
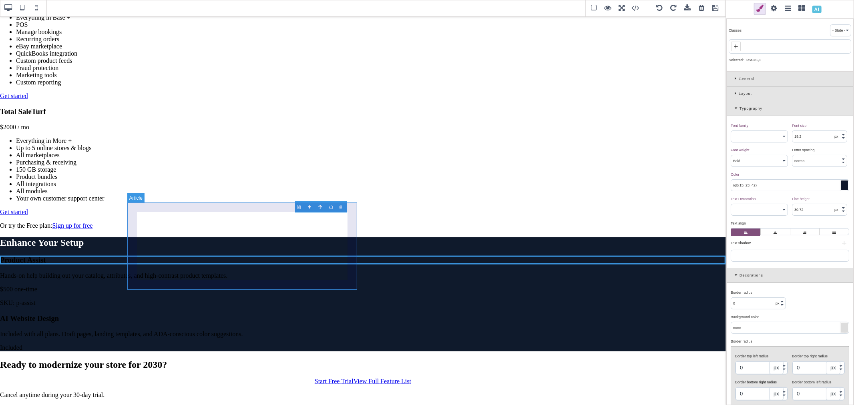
click at [356, 256] on article "Product Assist Hands-on help building out your catalog, attributes, and high-co…" at bounding box center [363, 281] width 726 height 51
type input "16"
select select "400"
type input "25.6"
type input "12"
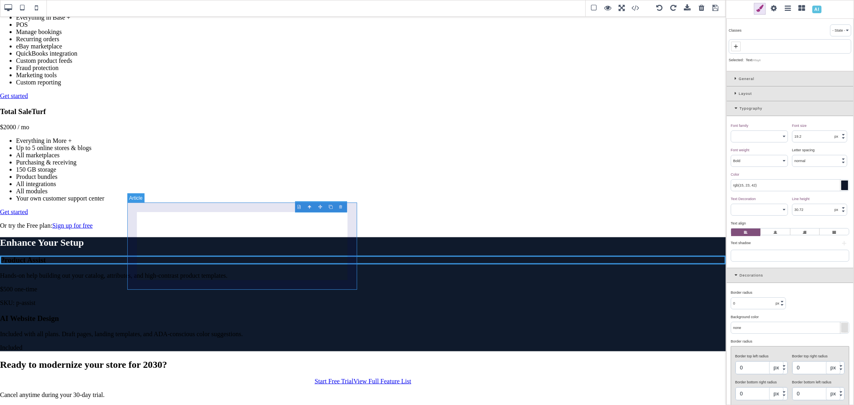
type input "rgb(255, 255, 255)"
type input "12"
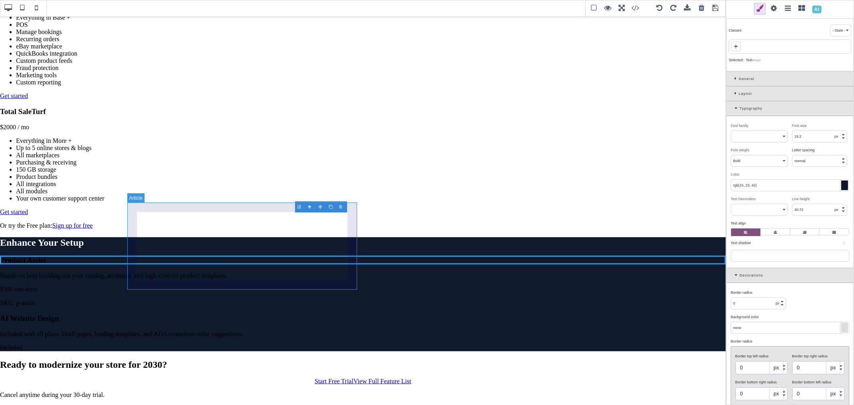
type input "1.11111"
type input "rgba(148, 163, 184, 0.2)"
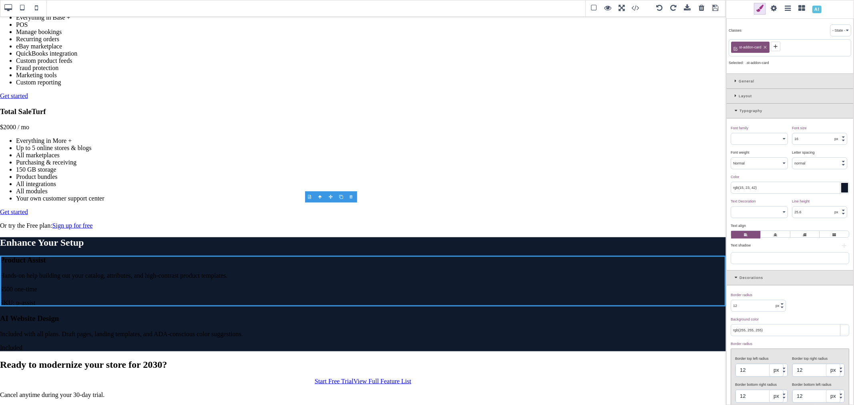
click at [775, 47] on icon at bounding box center [775, 46] width 6 height 6
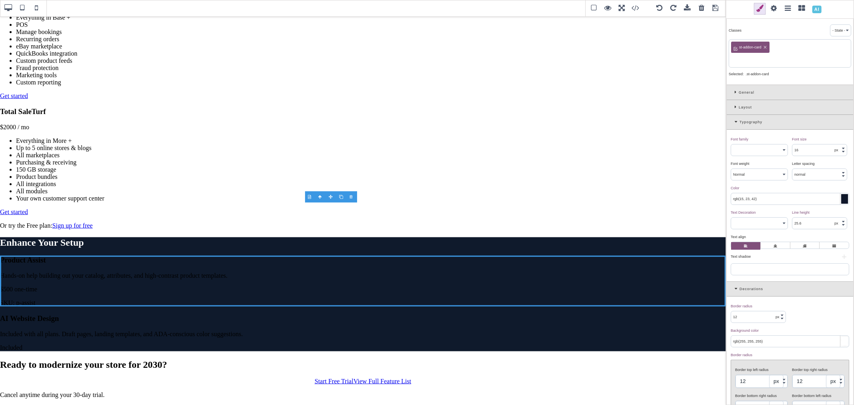
paste input ".st-addon-card"
type input ".st-addon-card"
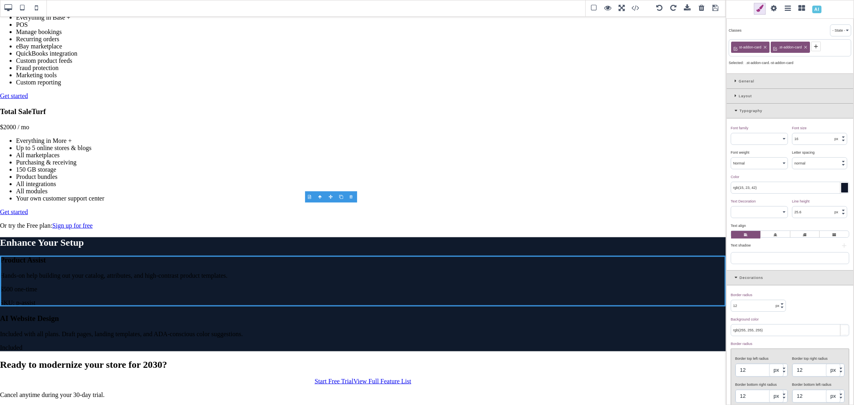
click at [807, 50] on icon at bounding box center [805, 47] width 5 height 5
click at [766, 332] on input "rgb(255, 255, 255)" at bounding box center [790, 330] width 118 height 11
paste input "18, 27, 42"
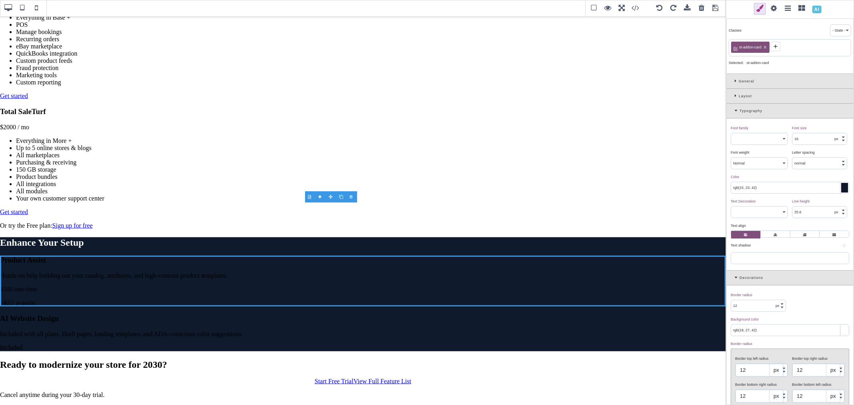
type input "rgb(18, 27, 42)"
click at [778, 322] on div "Background color ⨯" at bounding box center [788, 319] width 116 height 7
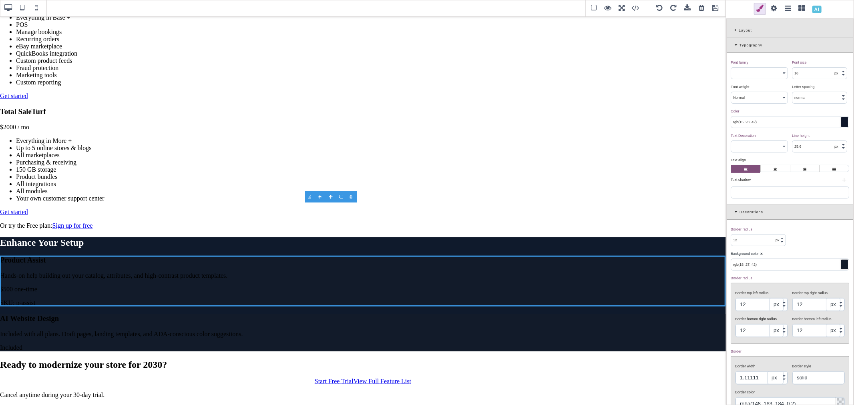
scroll to position [133, 0]
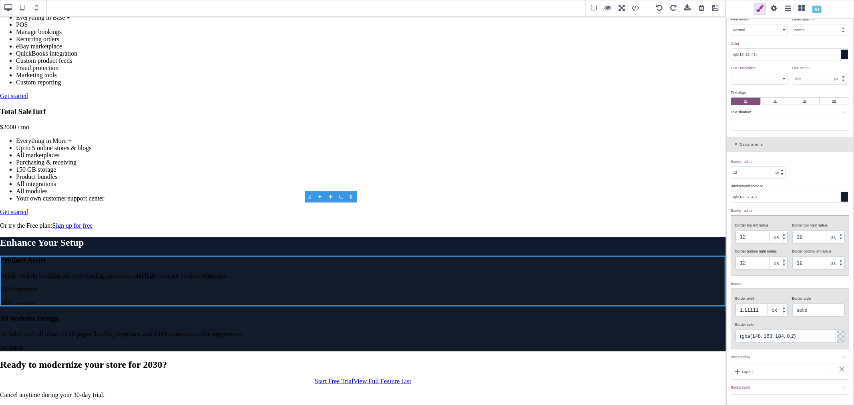
click at [767, 343] on input "rgba(148, 163, 184, 0.2)" at bounding box center [789, 336] width 109 height 13
paste input "(32, 50, 77"
type input "rgb(32, 50, 77)"
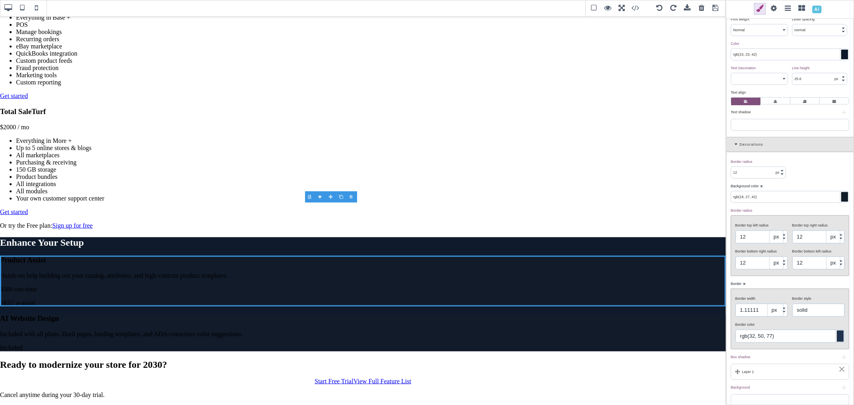
click at [767, 282] on div "Border ⨯" at bounding box center [788, 283] width 116 height 7
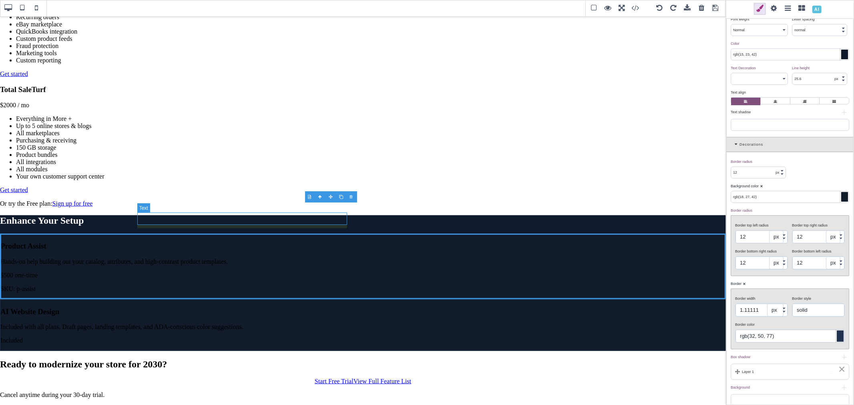
click at [291, 242] on h3 "Product Assist" at bounding box center [362, 246] width 725 height 9
type input "19.2"
select select "700"
type input "30.72"
type input "0"
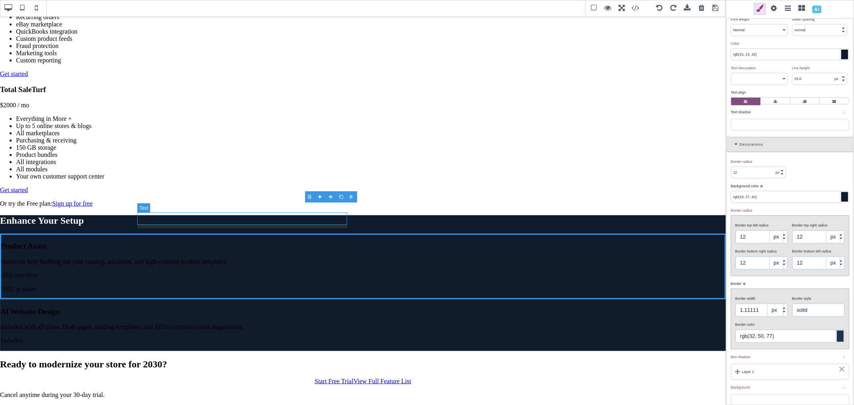
type input "none"
type input "0"
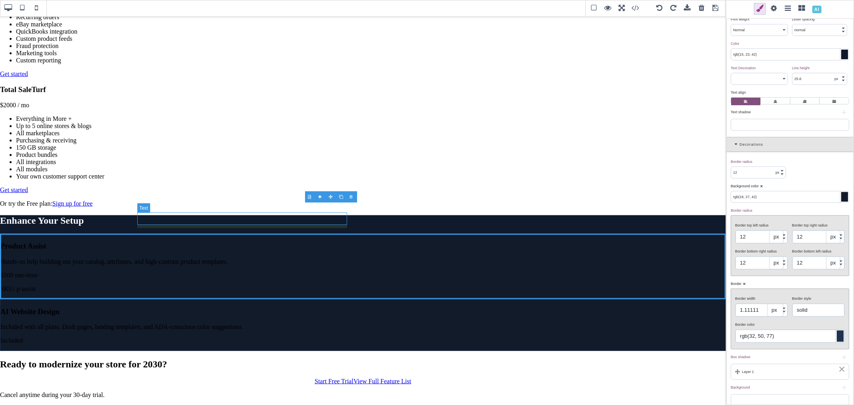
type input "rgb(15, 23, 42)"
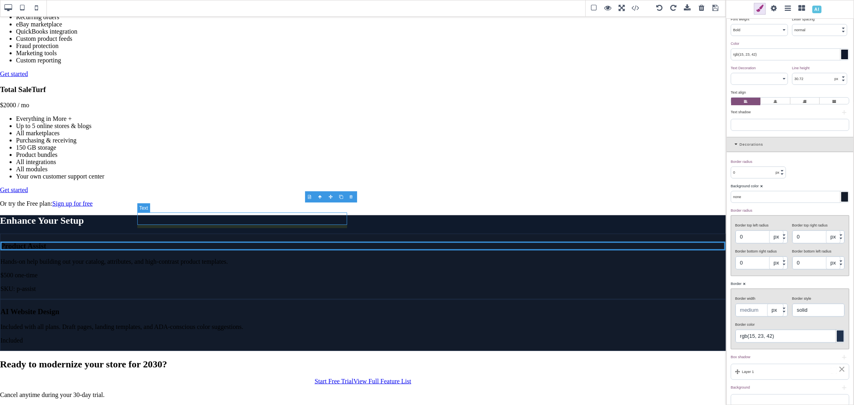
scroll to position [0, 0]
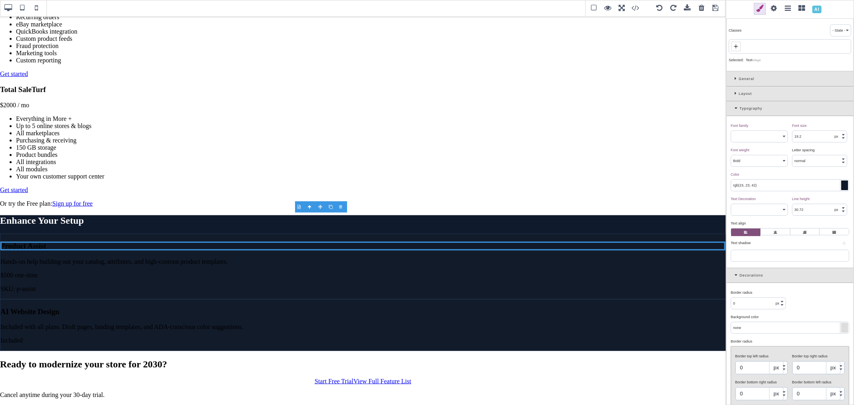
click at [763, 188] on input "rgb(15, 23, 42)" at bounding box center [790, 185] width 118 height 11
paste input "255, 255, 255"
type input "rgb(255, 255, 255)"
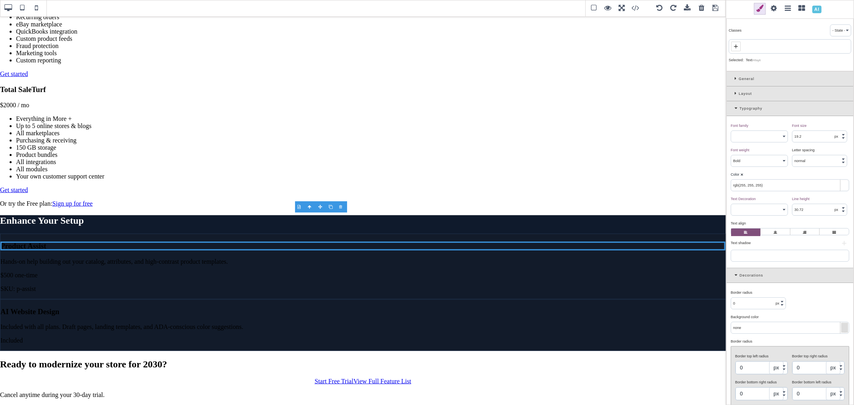
click at [759, 175] on div "Color ⨯" at bounding box center [788, 174] width 116 height 7
click at [239, 258] on p "Hands-on help building out your catalog, attributes, and high-contrast product …" at bounding box center [362, 261] width 725 height 7
type input "16"
select select "400"
type input "rgb(100, 116, 139)"
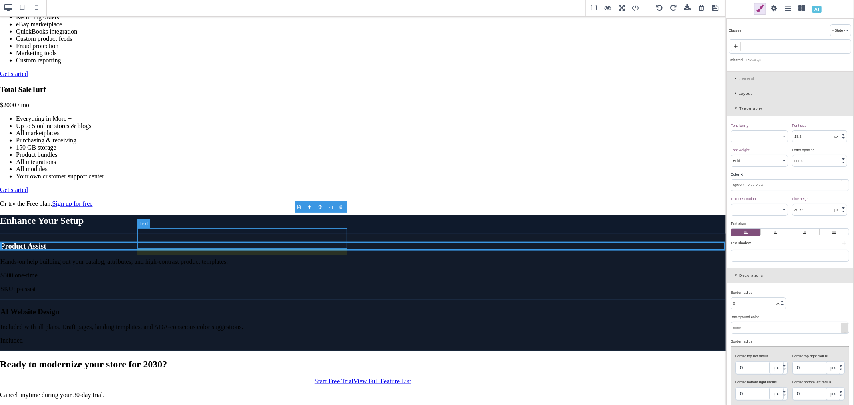
select select
type input "25.6"
type input "rgb(100, 116, 139)"
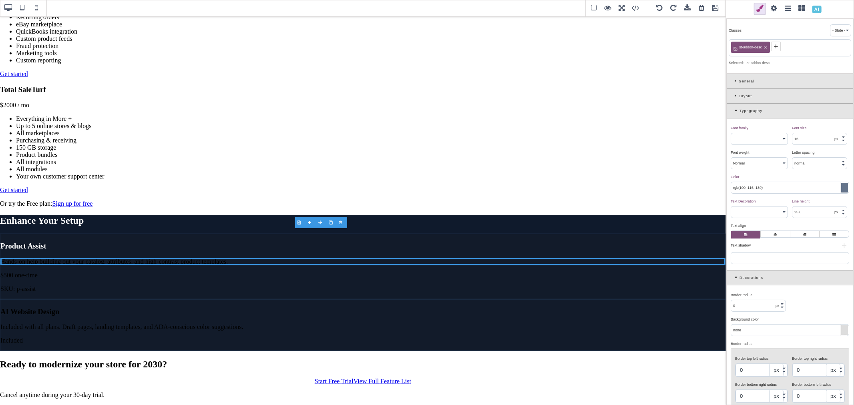
click at [766, 189] on input "rgb(100, 116, 139)" at bounding box center [790, 187] width 118 height 11
paste input "255, 255, 255"
type input "rgb(255, 255, 255)"
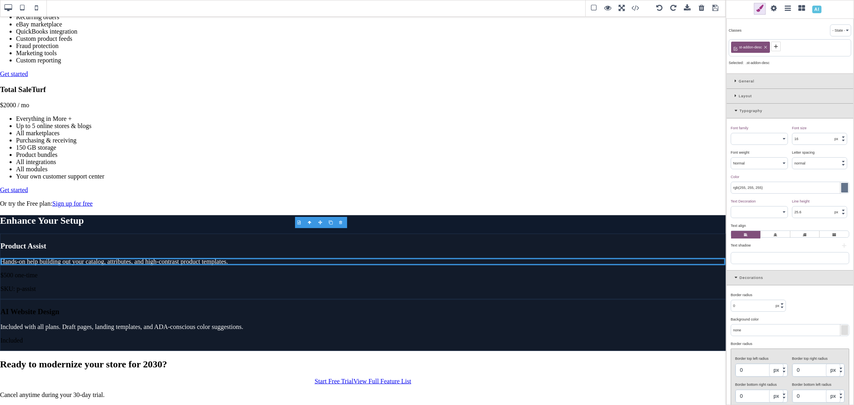
click at [766, 179] on div "Color ⨯" at bounding box center [788, 176] width 116 height 7
click at [258, 272] on p "$500 one-time" at bounding box center [362, 275] width 725 height 7
type input "21.6"
select select "700"
type input "rgb(15, 23, 42)"
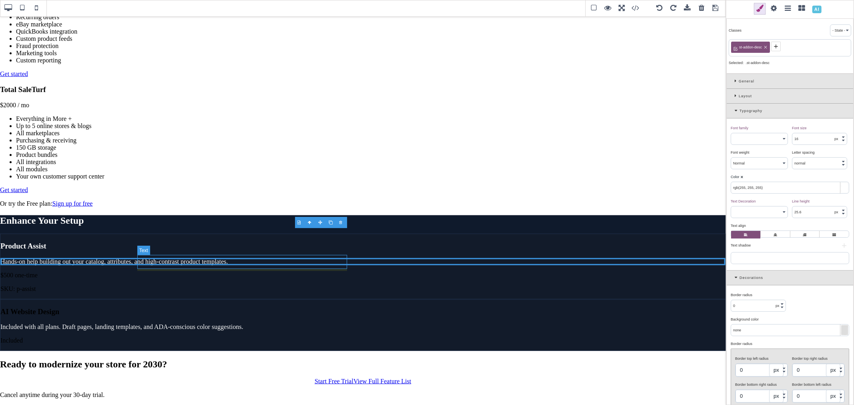
select select
type input "34.56"
type input "rgb(15, 23, 42)"
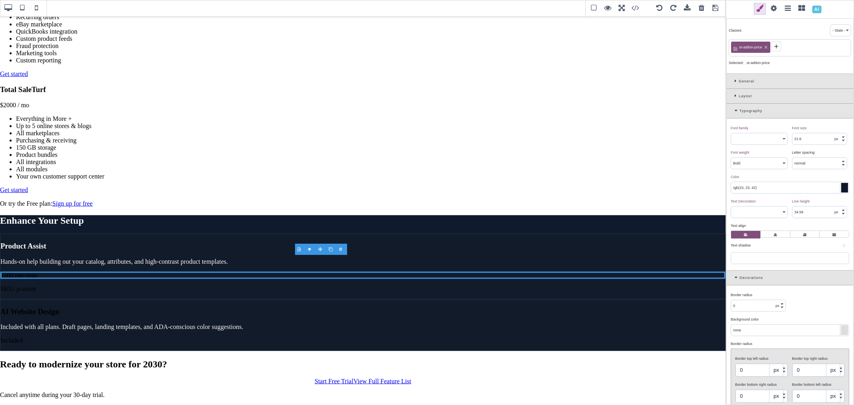
click at [793, 189] on input "rgb(15, 23, 42)" at bounding box center [790, 187] width 118 height 11
paste input "255, 255, 255"
type input "rgb(255, 255, 255)"
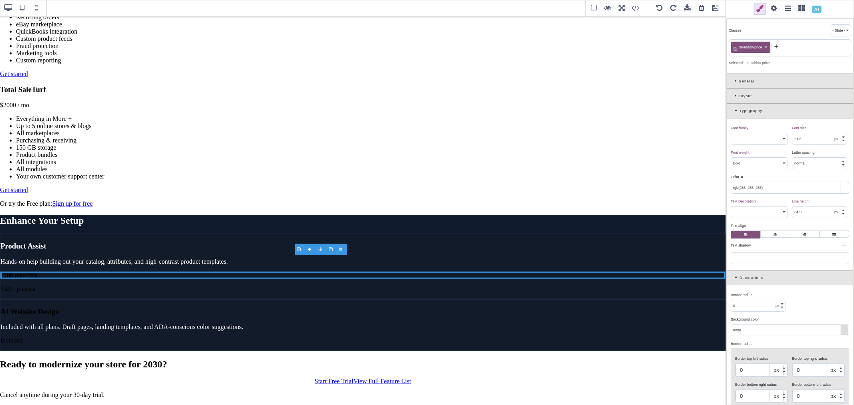
click at [783, 178] on div "Color ⨯" at bounding box center [788, 176] width 116 height 7
click at [258, 285] on p "SKU: p-assist" at bounding box center [362, 288] width 725 height 7
type input "13.6"
select select "400"
type input "rgb(100, 116, 139)"
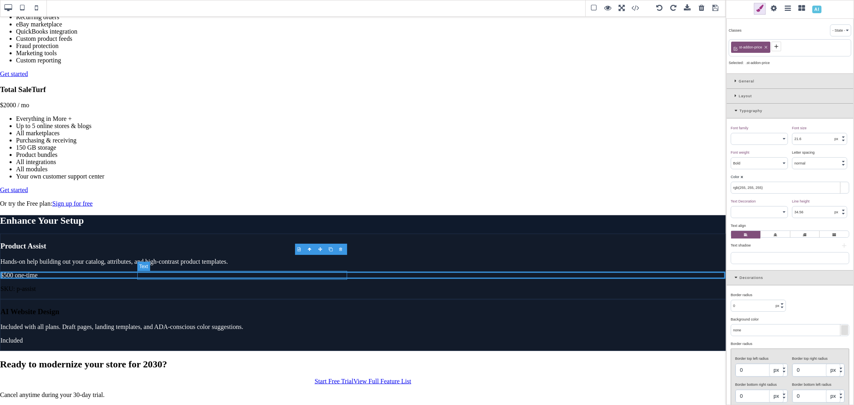
select select
type input "21.76"
type input "rgb(100, 116, 139)"
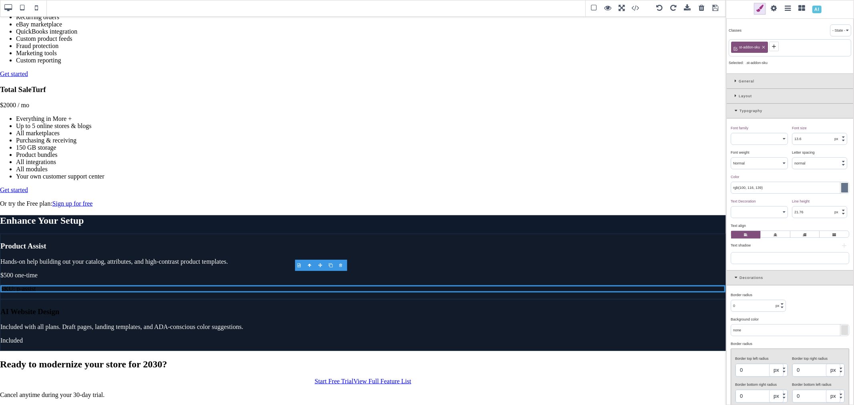
click at [760, 189] on input "rgb(100, 116, 139)" at bounding box center [790, 187] width 118 height 11
paste input "255, 255, 255"
type input "rgb(255, 255, 255)"
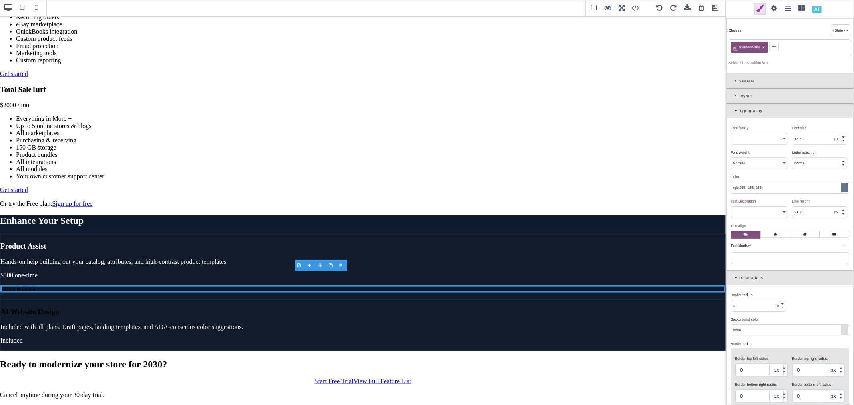
click at [765, 181] on div "Color ⨯" at bounding box center [788, 176] width 116 height 7
click at [511, 323] on p "Included with all plans. Draft pages, landing templates, and ADA-conscious colo…" at bounding box center [362, 326] width 725 height 7
type input "16"
select select
type input "25.6"
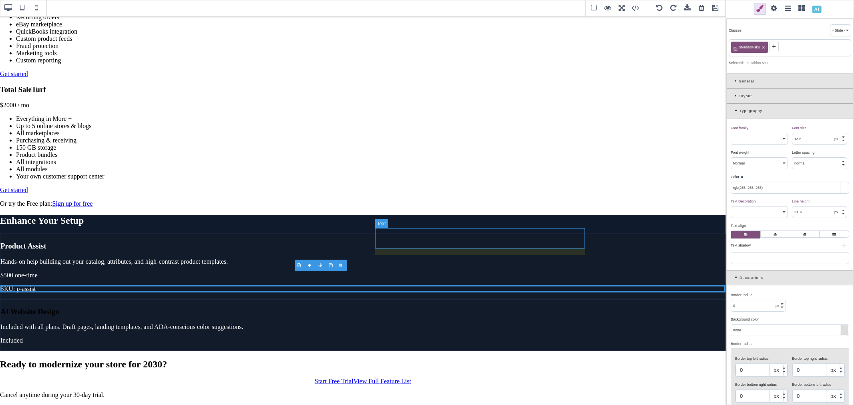
type input "rgb(255, 255, 255)"
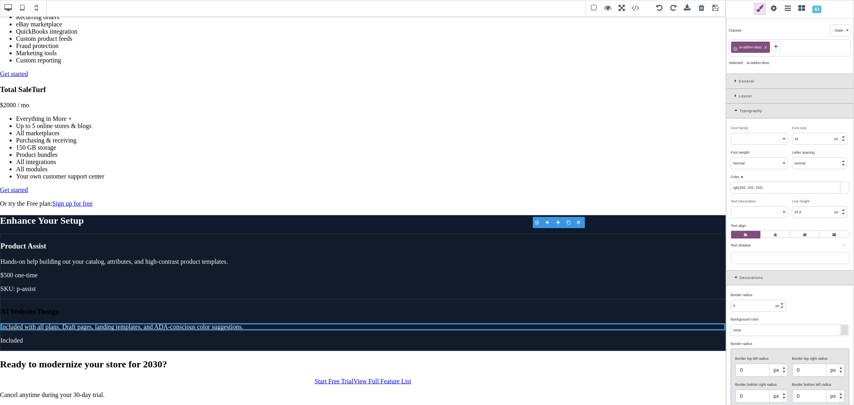
click at [773, 185] on input "rgb(255, 255, 255)" at bounding box center [790, 187] width 118 height 11
click at [773, 178] on div "Color ⨯" at bounding box center [788, 176] width 116 height 7
click at [502, 307] on h3 "AI Website Design" at bounding box center [362, 311] width 725 height 9
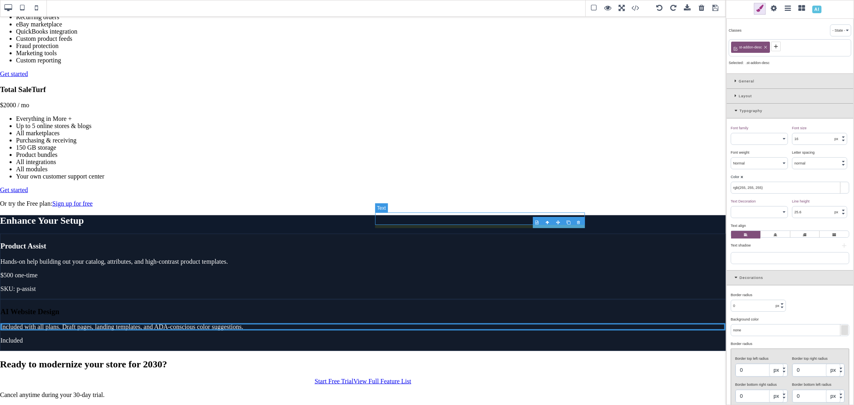
type input "19.2"
select select "700"
type input "rgb(15, 23, 42)"
select select
type input "30.72"
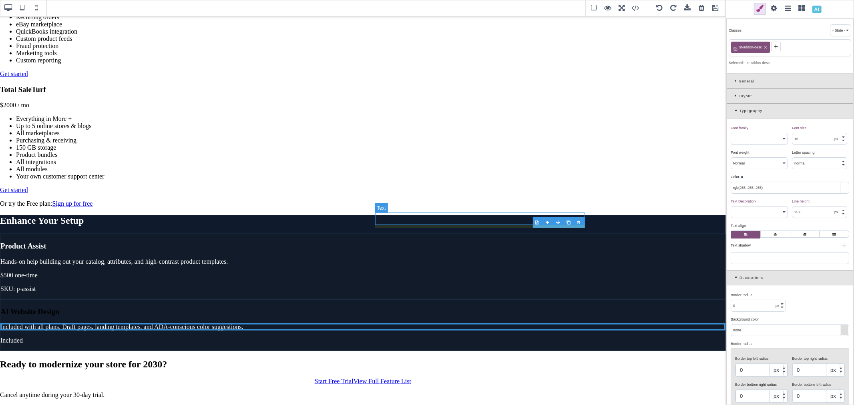
type input "rgb(15, 23, 42)"
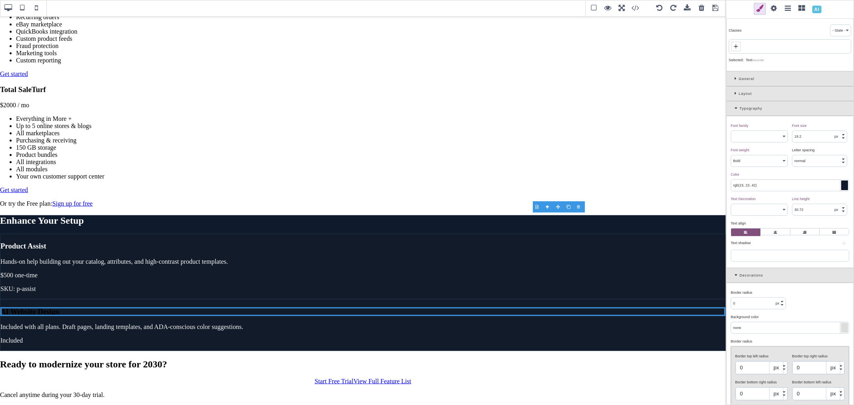
click at [786, 187] on input "rgb(15, 23, 42)" at bounding box center [790, 185] width 118 height 11
paste input "255, 255, 255"
type input "rgb(255, 255, 255)"
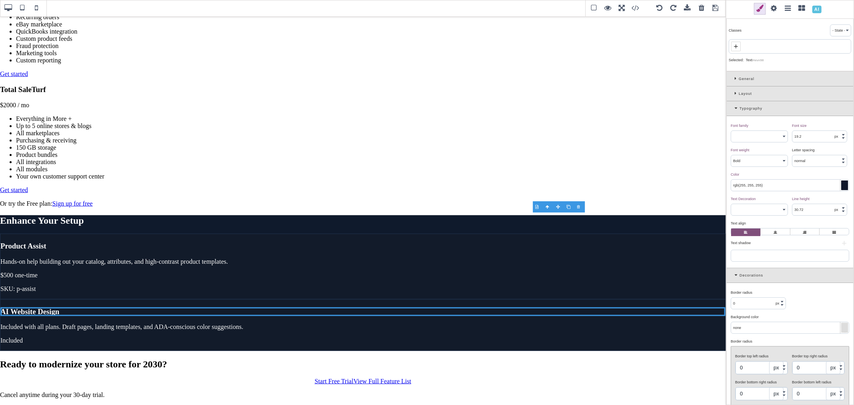
click at [773, 177] on div "Color ⨯" at bounding box center [788, 174] width 116 height 7
click at [407, 337] on p "Included" at bounding box center [362, 340] width 725 height 7
type input "21.6"
select select
type input "34.56"
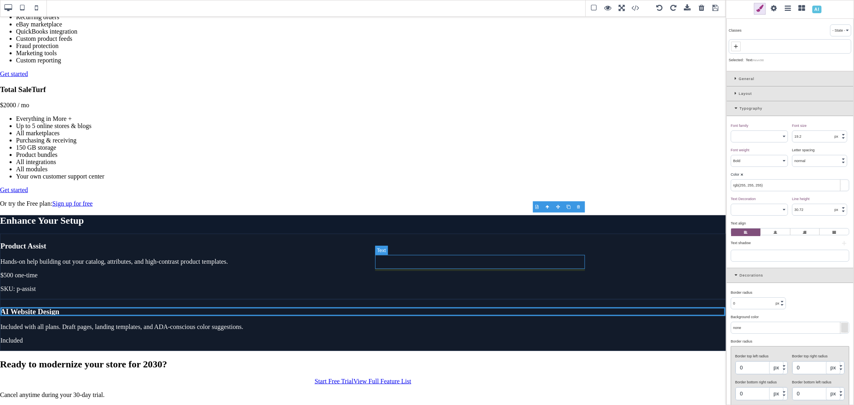
type input "rgb(255, 255, 255)"
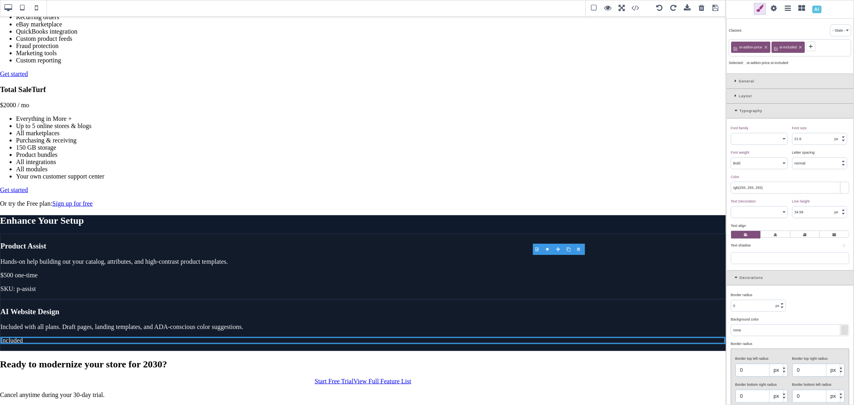
click at [767, 190] on input "rgb(255, 255, 255)" at bounding box center [790, 187] width 118 height 11
paste input "16, 185, 129"
type input "rgb(16, 185, 129)"
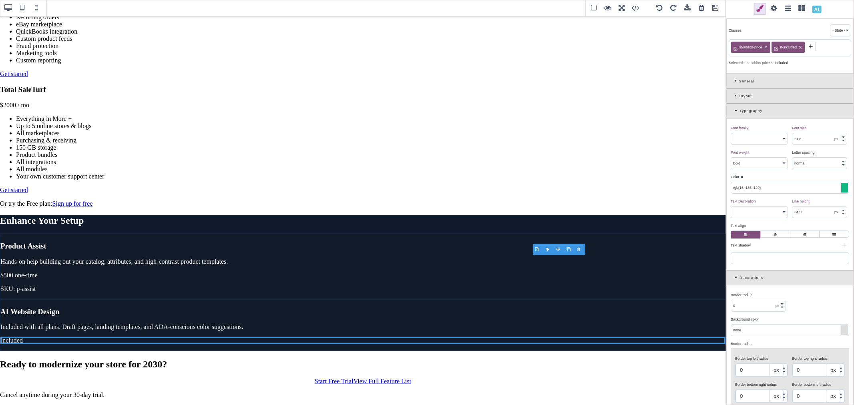
click at [766, 177] on div "Color ⨯" at bounding box center [788, 176] width 116 height 7
click at [482, 323] on p "Included with all plans. Draft pages, landing templates, and ADA-conscious colo…" at bounding box center [362, 326] width 725 height 7
type input "16"
select select "400"
type input "rgb(255, 255, 255)"
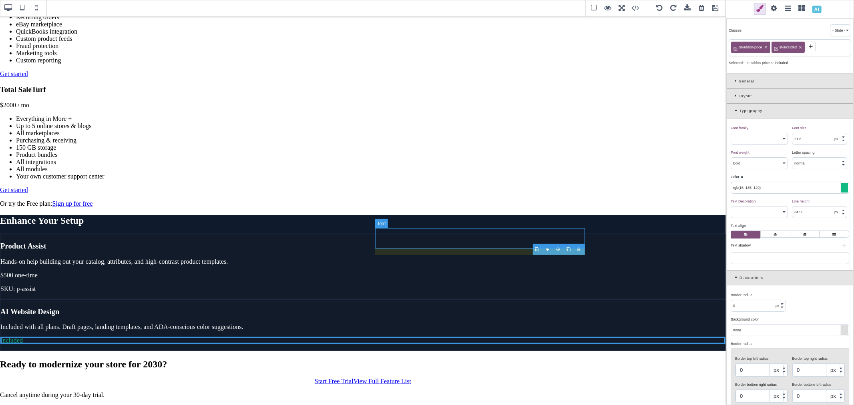
type input "25.6"
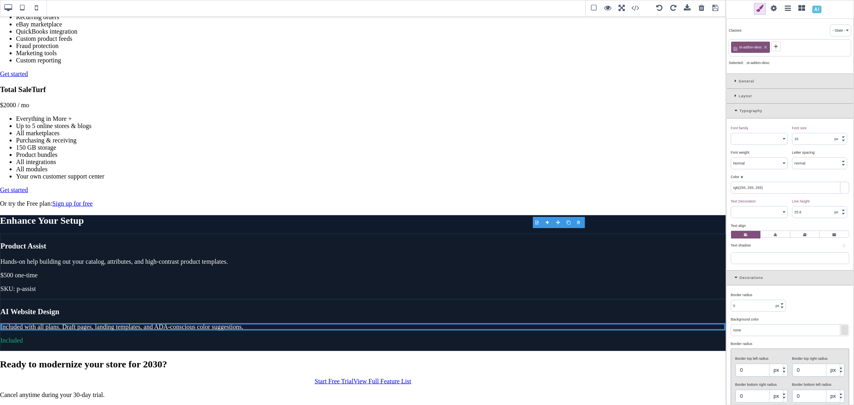
click at [773, 187] on input "rgb(255, 255, 255)" at bounding box center [790, 187] width 118 height 11
paste input "#b6c2d9"
type input "#b6c2d9"
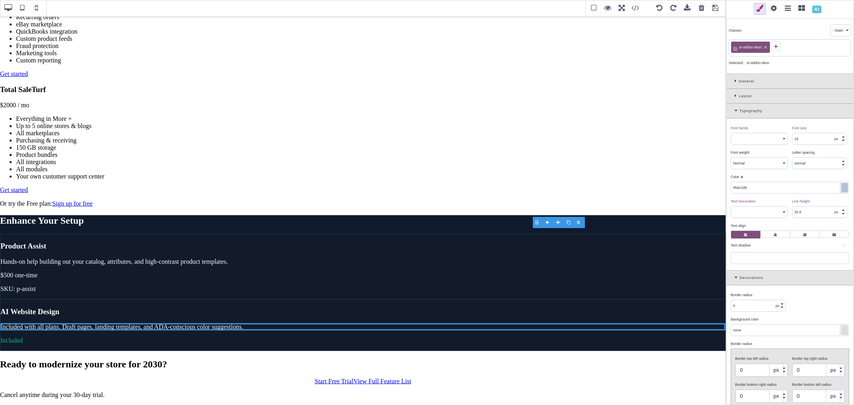
click at [773, 178] on div "Color ⨯" at bounding box center [788, 176] width 116 height 7
click at [274, 258] on p "Hands-on help building out your catalog, attributes, and high-contrast product …" at bounding box center [362, 261] width 725 height 7
select select
type input "rgb(182, 194, 217)"
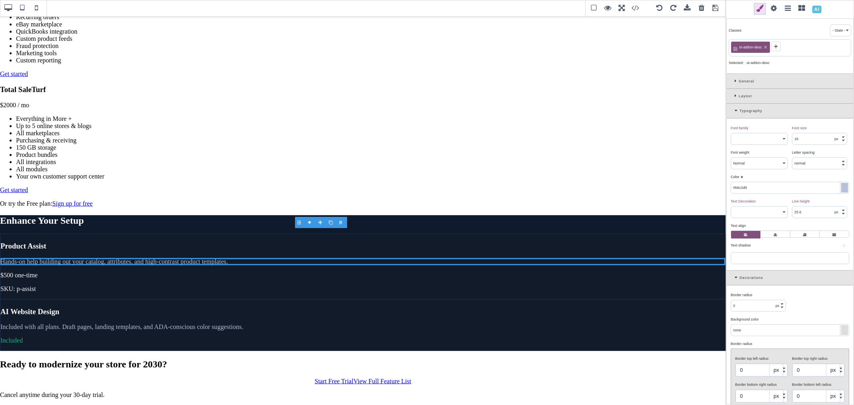
click at [768, 190] on input "#b6c2d9" at bounding box center [790, 187] width 118 height 11
click at [766, 177] on div "Color ⨯" at bounding box center [788, 176] width 116 height 7
click at [223, 285] on p "SKU: p-assist" at bounding box center [362, 288] width 725 height 7
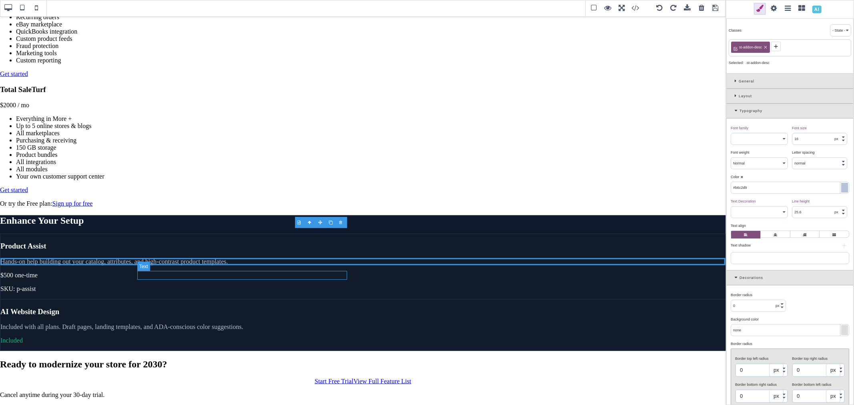
type input "13.6"
type input "rgb(255, 255, 255)"
select select
type input "21.76"
type input "rgb(255, 255, 255)"
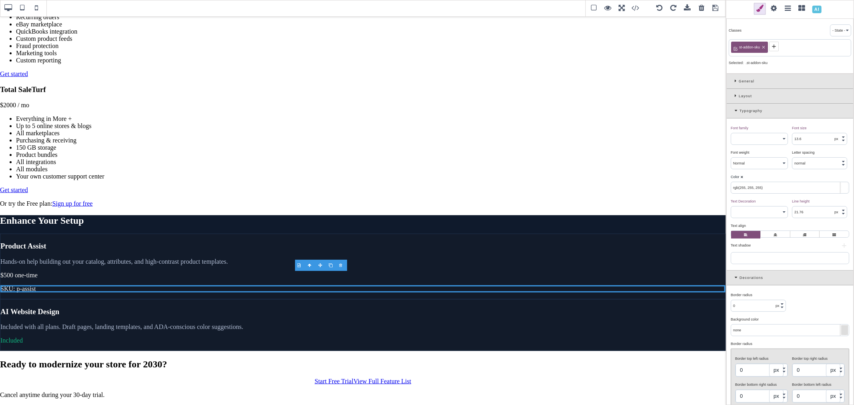
click at [779, 187] on input "rgb(255, 255, 255)" at bounding box center [790, 187] width 118 height 11
paste input "#b6c2d9"
type input "#b6c2d9"
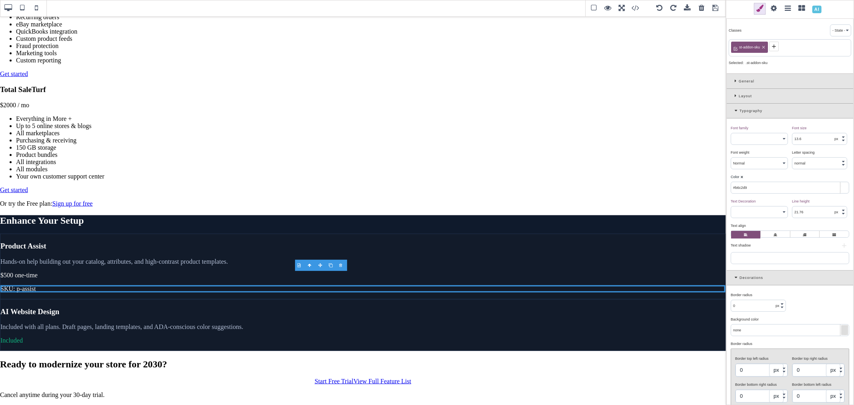
click at [775, 178] on div "Color ⨯" at bounding box center [788, 176] width 116 height 7
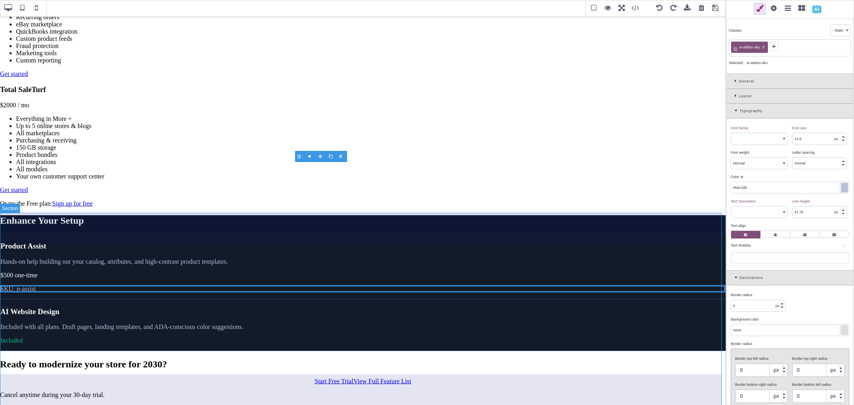
scroll to position [1177, 0]
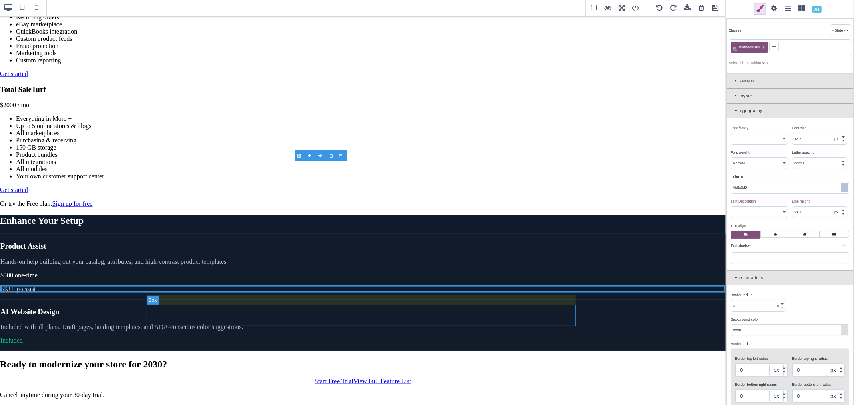
click at [323, 378] on div "Start Free Trial View Full Feature List" at bounding box center [363, 381] width 726 height 7
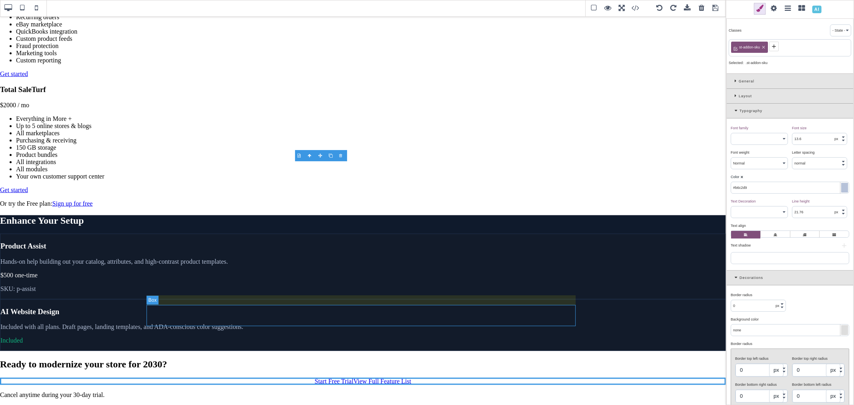
type input "16"
type input "rgb(15, 23, 42)"
select select
type input "25.6"
type input "rgb(15, 23, 42)"
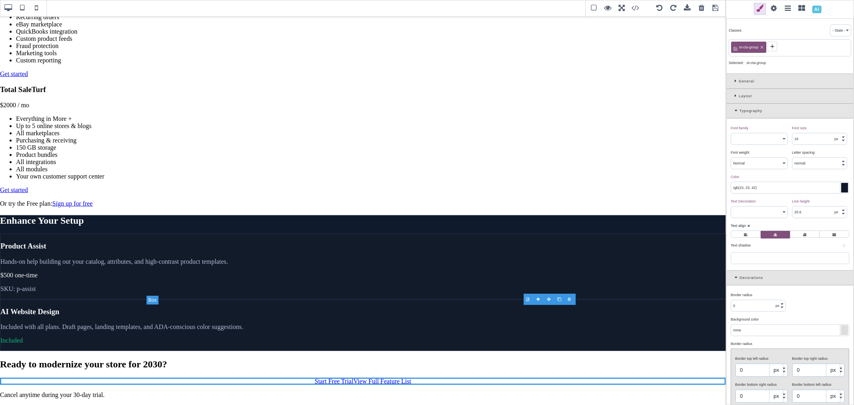
click at [422, 378] on div "Start Free Trial View Full Feature List" at bounding box center [363, 381] width 726 height 7
select select "700"
type input "0.16"
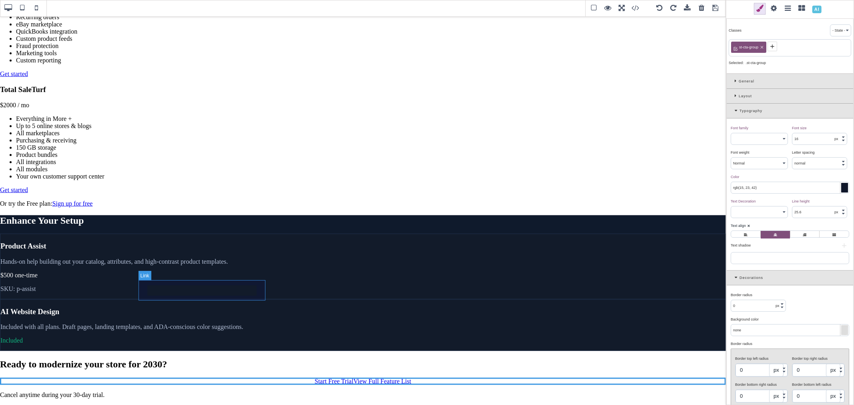
select select "px"
type input "rgb(255, 255, 255)"
select select
type input "8"
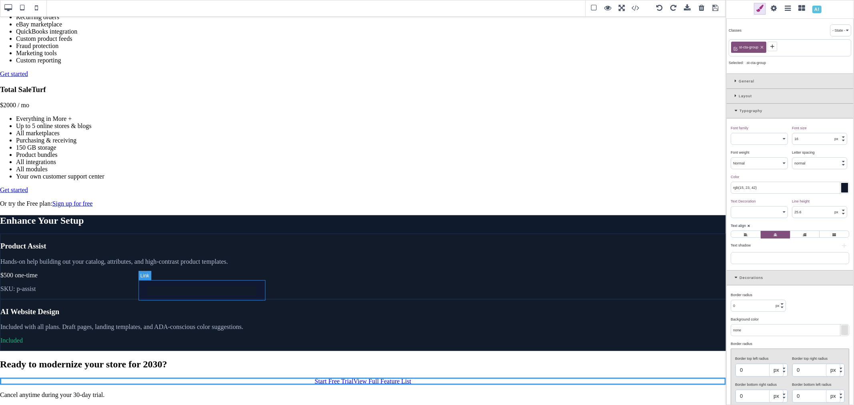
type input "8"
type input "rgb(255, 255, 255)"
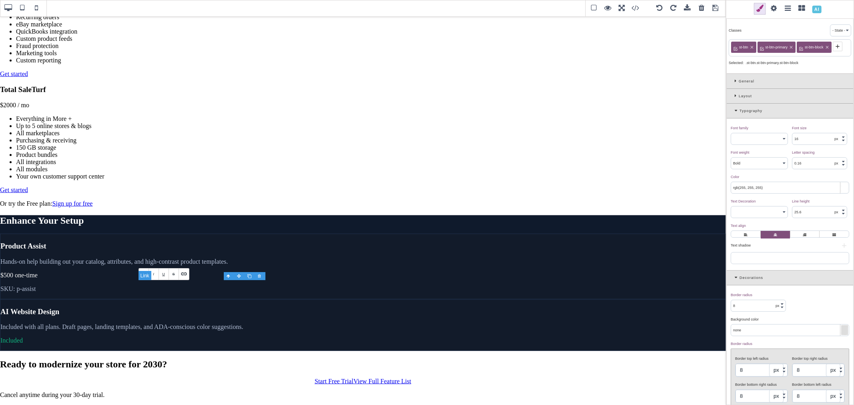
paste link "Base SaleTurf plan"
click at [28, 77] on link "Get started" at bounding box center [14, 73] width 28 height 7
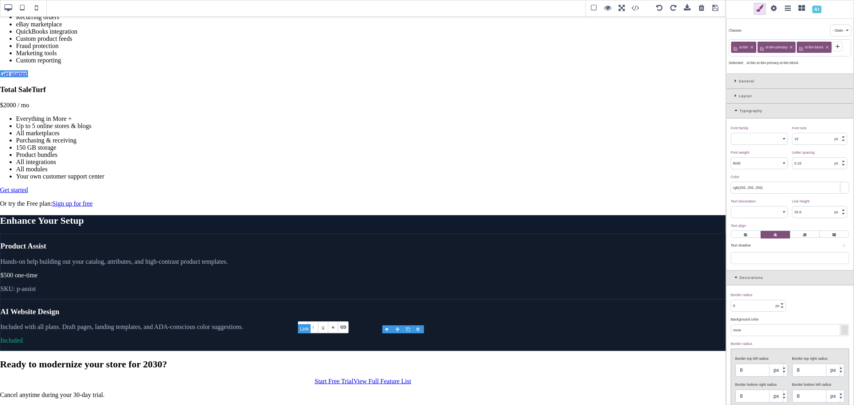
click at [28, 77] on link "Get started" at bounding box center [14, 73] width 28 height 7
paste link "More SaleTurf plan, most popular"
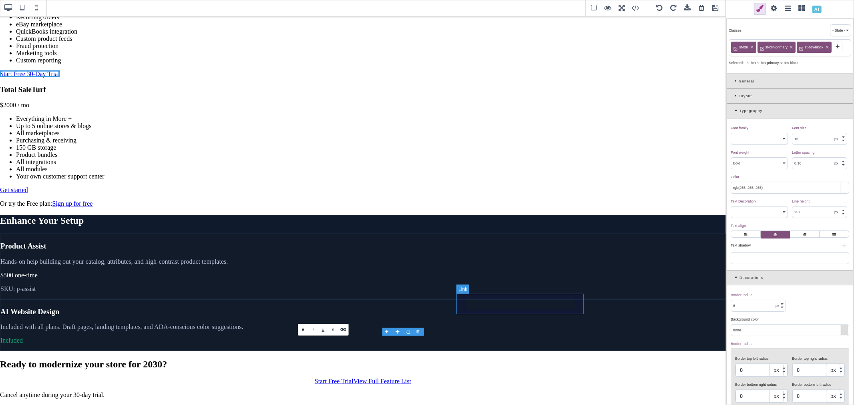
click at [28, 193] on link "Get started" at bounding box center [14, 190] width 28 height 7
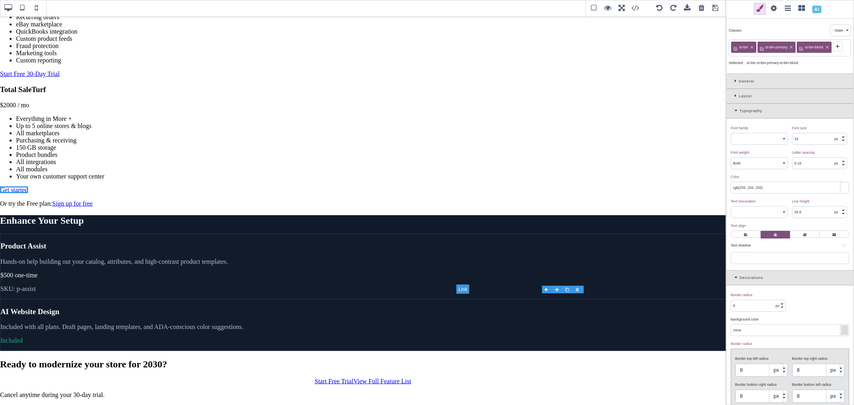
click at [28, 193] on link "Get started" at bounding box center [14, 190] width 28 height 7
paste link "Total SaleTurf plan"
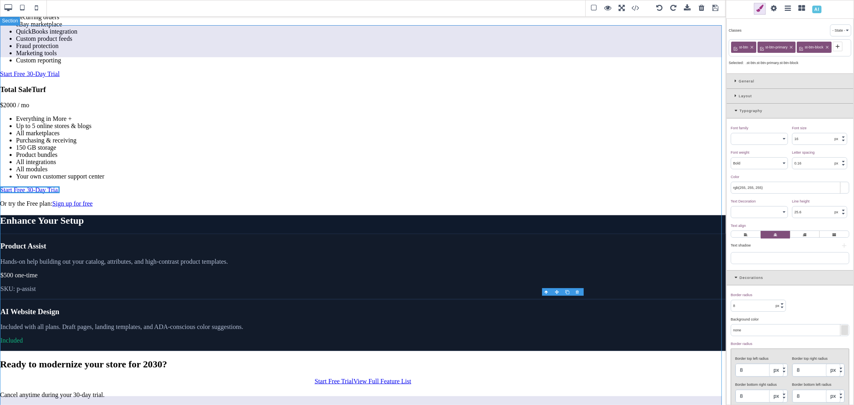
click at [607, 207] on section "Simple, Scalable Plans Base SaleTurf $49 / mo Unlimited staff accounts Unlimite…" at bounding box center [363, 14] width 726 height 386
select select "400"
type input "normal"
select select
type input "rgb(15, 23, 42)"
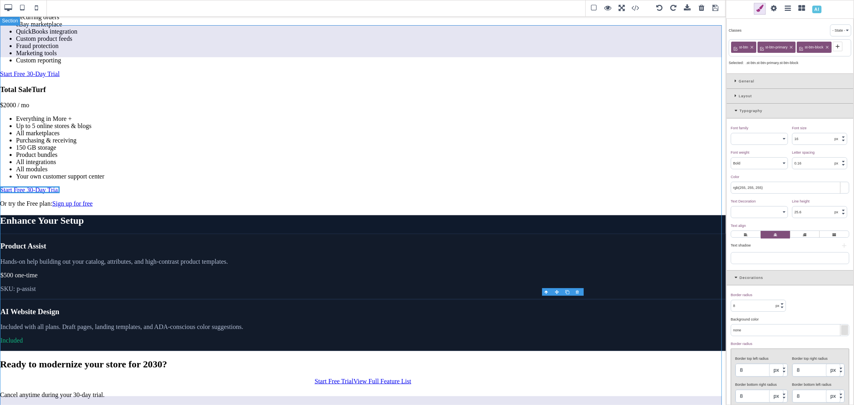
select select
type input "0"
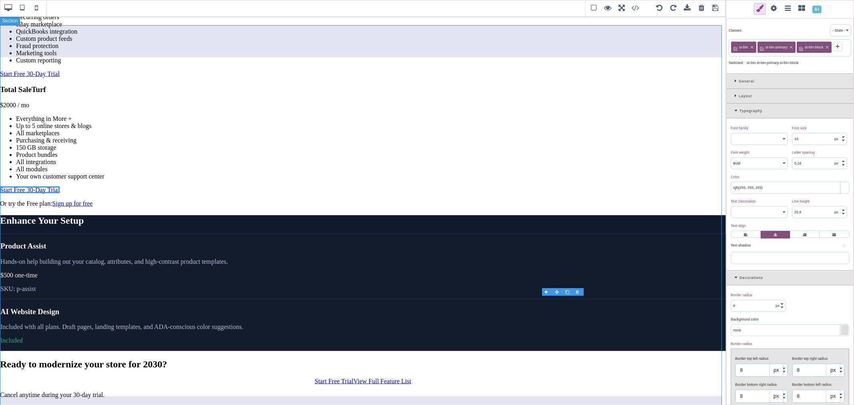
type input "0"
type input "rgb(15, 23, 42)"
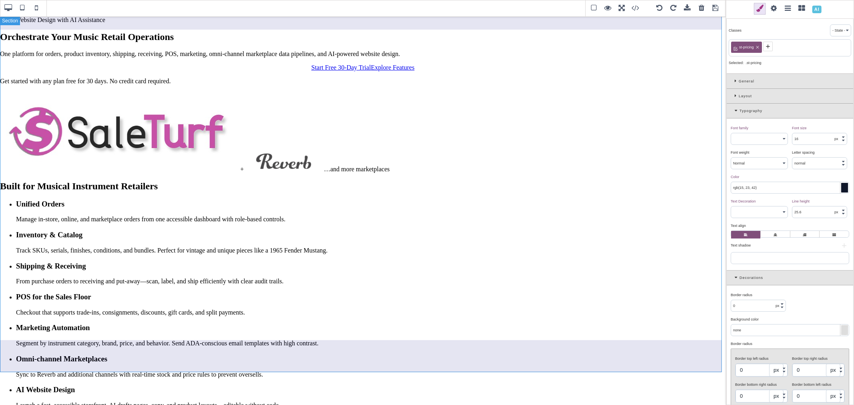
scroll to position [0, 0]
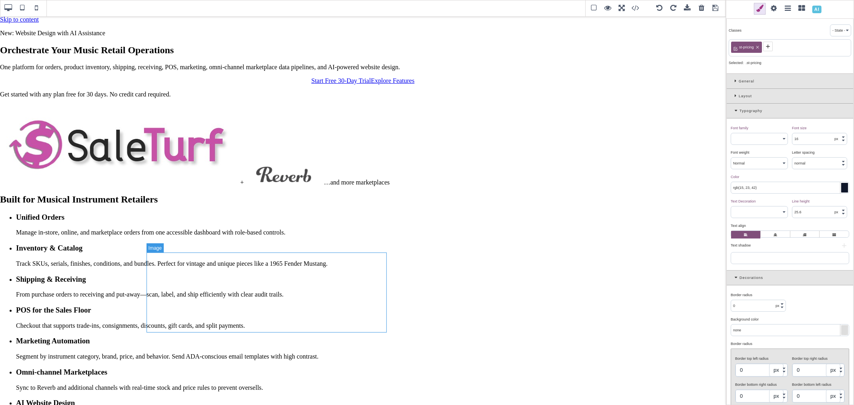
click at [240, 185] on img "Marketplace partners" at bounding box center [120, 144] width 240 height 80
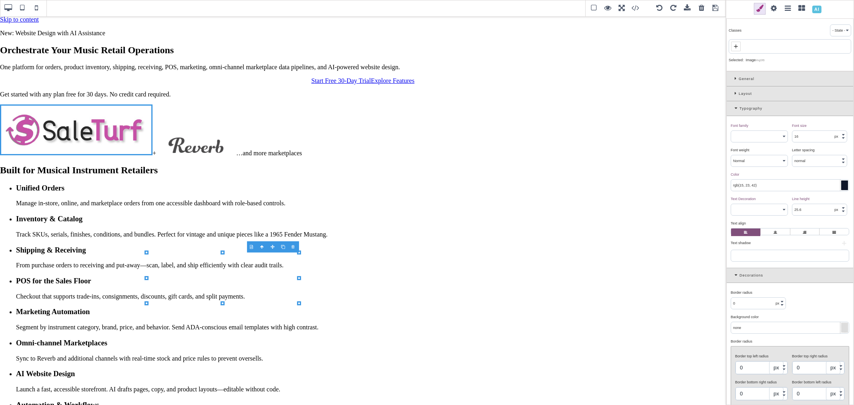
drag, startPoint x: 386, startPoint y: 332, endPoint x: 298, endPoint y: 299, distance: 93.9
click at [298, 299] on div "B I U S Image" at bounding box center [363, 210] width 726 height 389
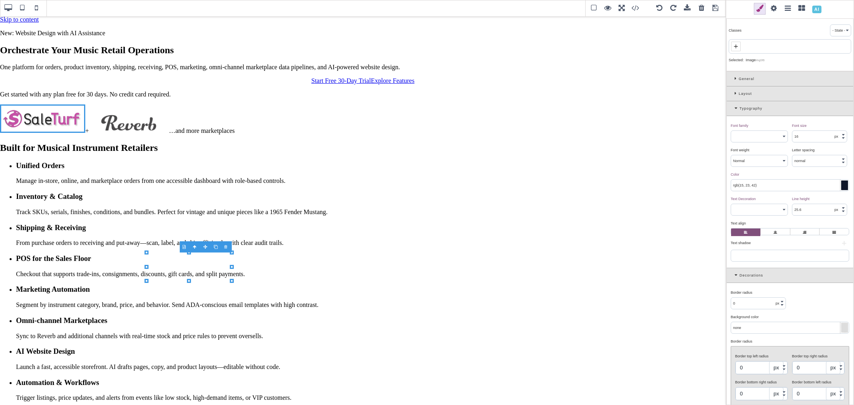
drag, startPoint x: 296, startPoint y: 285, endPoint x: 233, endPoint y: 270, distance: 65.0
click at [233, 270] on div "B I U S Image" at bounding box center [363, 210] width 726 height 389
click at [716, 6] on span at bounding box center [715, 8] width 12 height 12
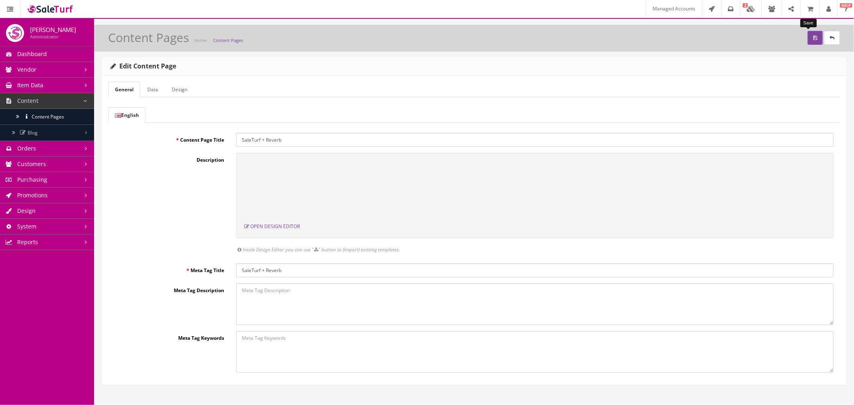
click at [813, 38] on icon "submit" at bounding box center [815, 38] width 4 height 5
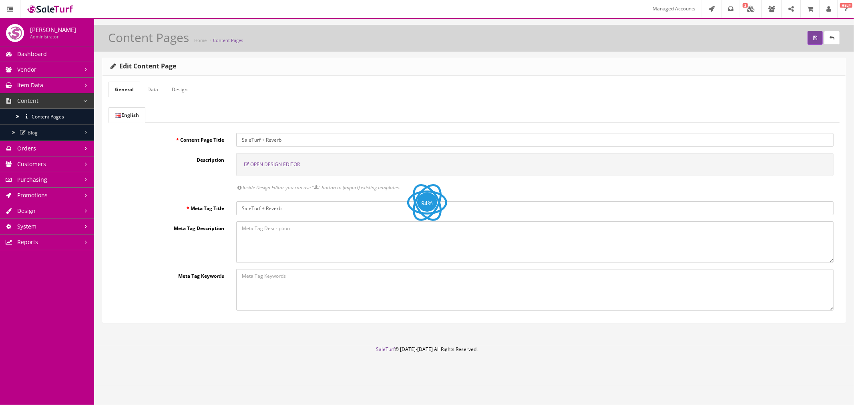
click at [270, 166] on span "Open Design Editor" at bounding box center [275, 164] width 50 height 7
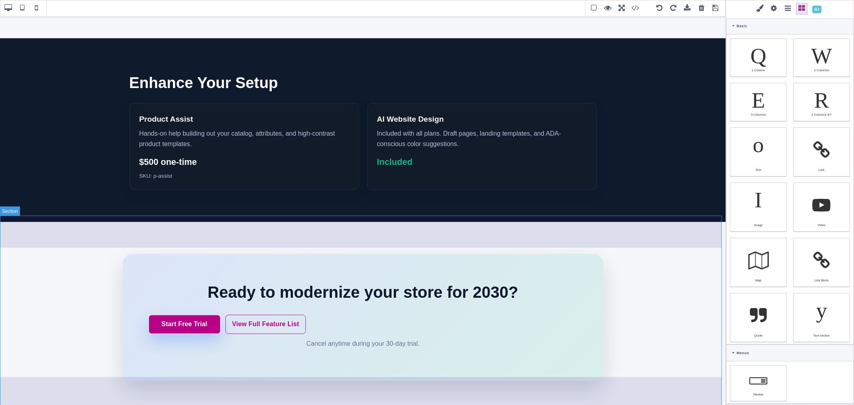
scroll to position [1126, 0]
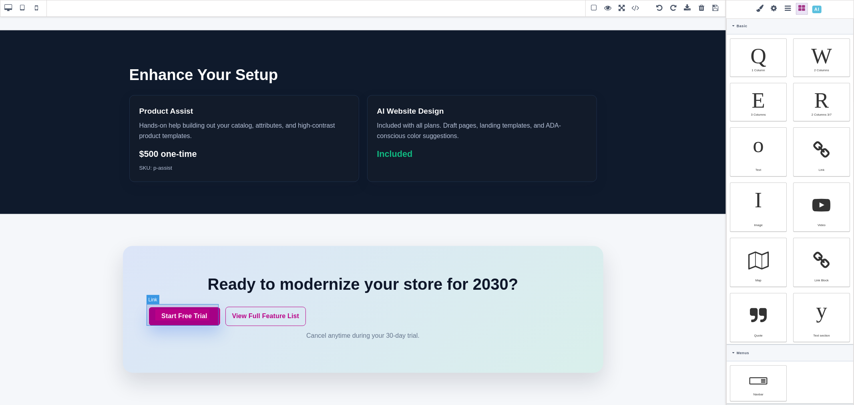
click at [162, 307] on link "Start Free Trial" at bounding box center [184, 316] width 72 height 19
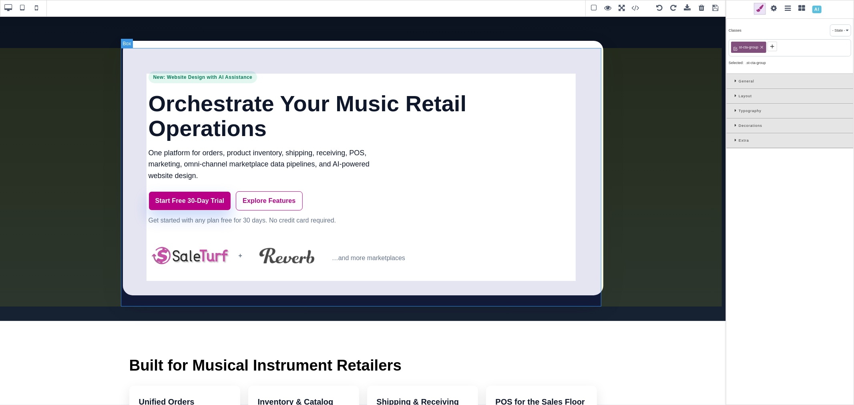
scroll to position [0, 0]
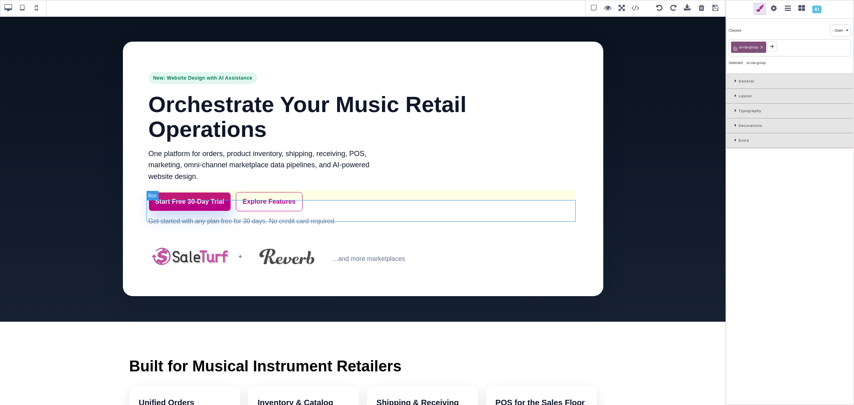
click at [322, 205] on div "Start Free 30-Day Trial Explore Features" at bounding box center [362, 201] width 429 height 19
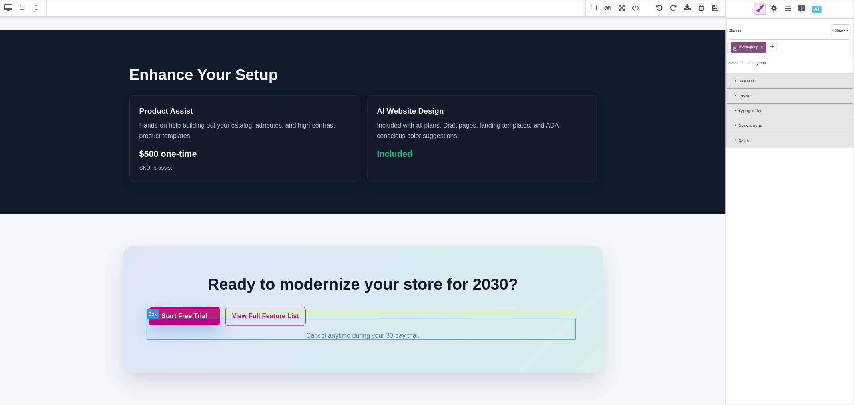
scroll to position [1126, 0]
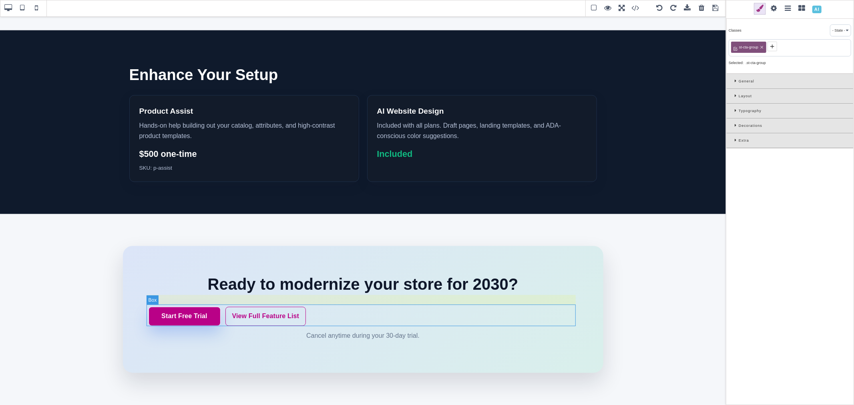
click at [333, 314] on div "Start Free Trial View Full Feature List" at bounding box center [362, 316] width 429 height 19
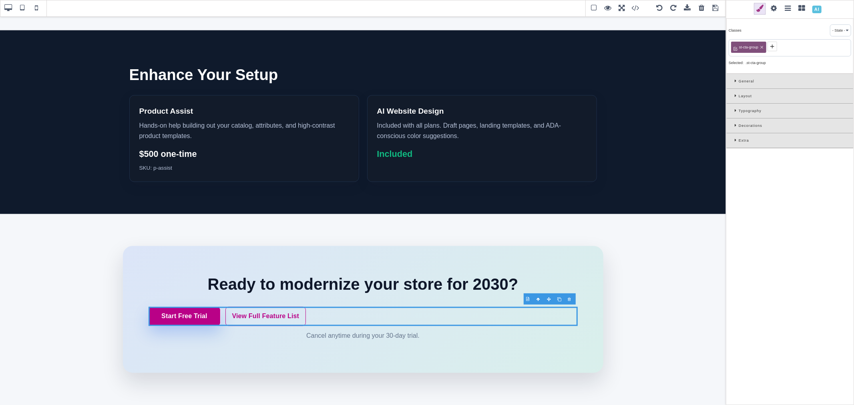
click at [733, 141] on div "Extra" at bounding box center [789, 140] width 126 height 15
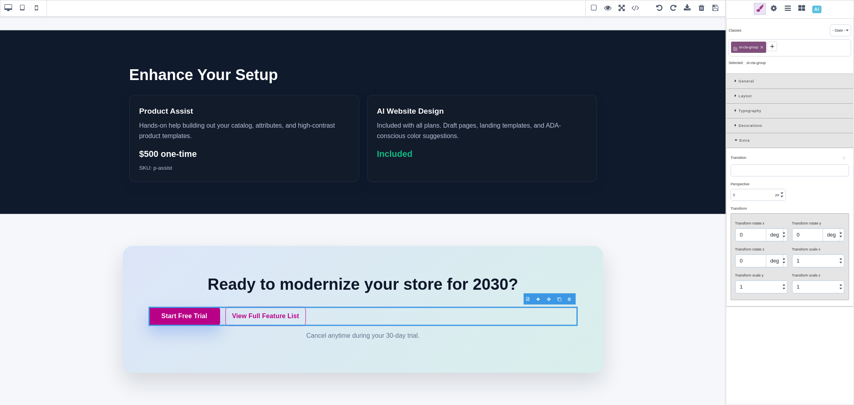
click at [733, 141] on div "Extra" at bounding box center [789, 140] width 126 height 15
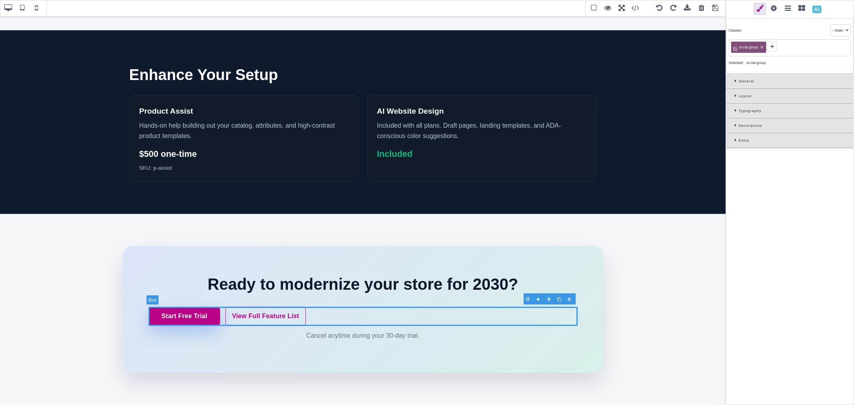
click at [495, 313] on div "Start Free Trial View Full Feature List" at bounding box center [362, 316] width 429 height 19
click at [718, 7] on span at bounding box center [715, 8] width 12 height 12
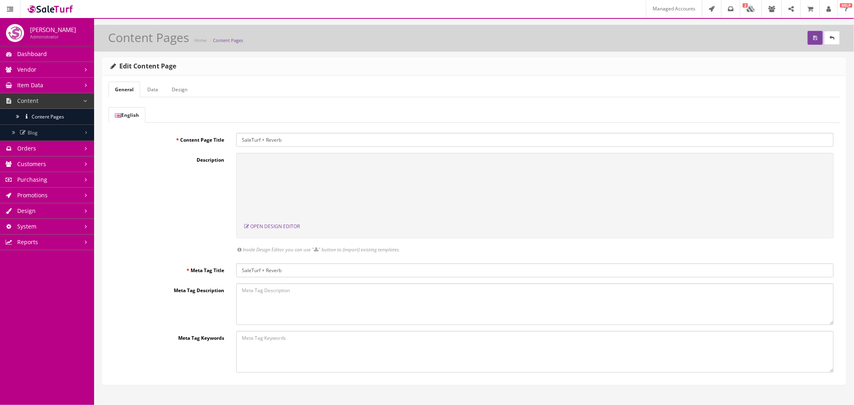
scroll to position [0, 0]
click at [65, 223] on link "System" at bounding box center [47, 227] width 94 height 16
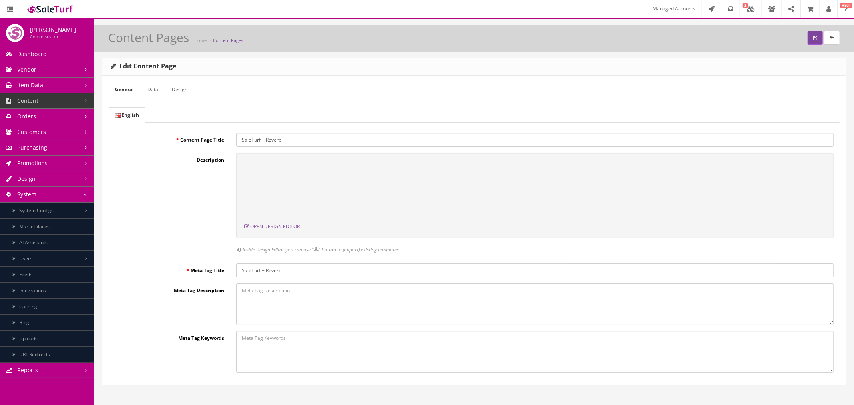
click at [67, 181] on link "Design" at bounding box center [47, 179] width 94 height 16
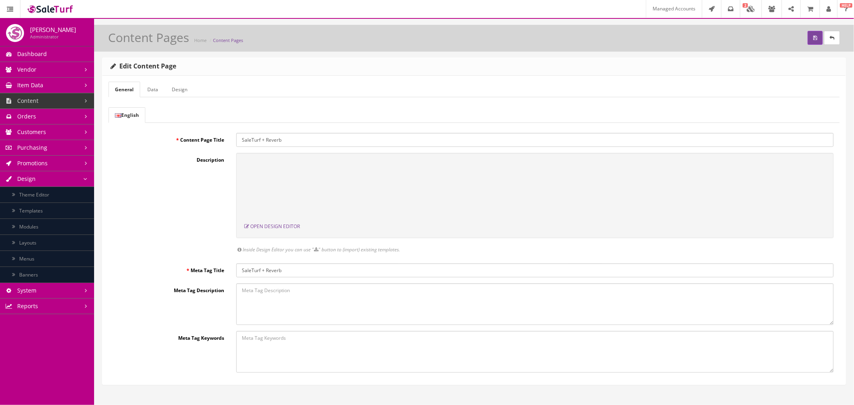
click at [62, 257] on link "Menus" at bounding box center [47, 259] width 94 height 16
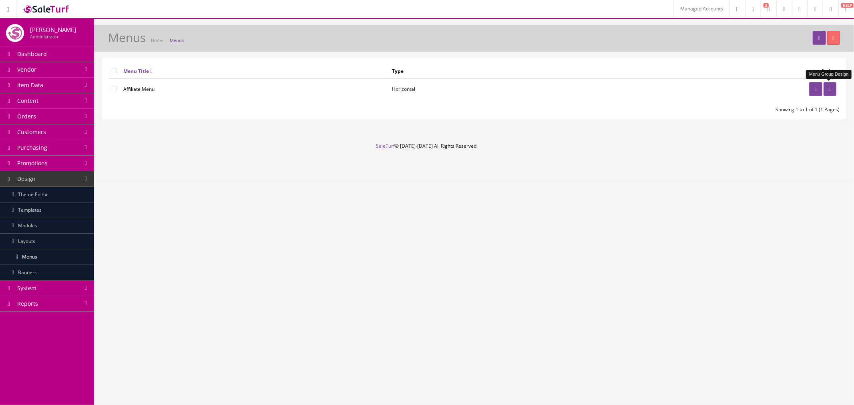
click at [825, 92] on link at bounding box center [829, 89] width 13 height 14
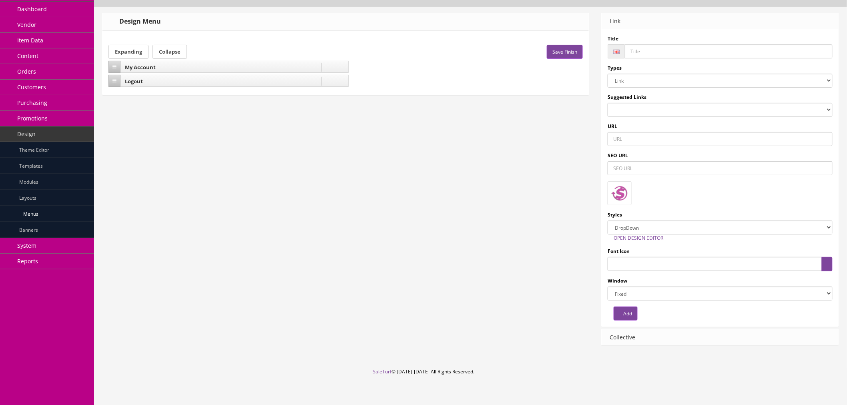
scroll to position [48, 0]
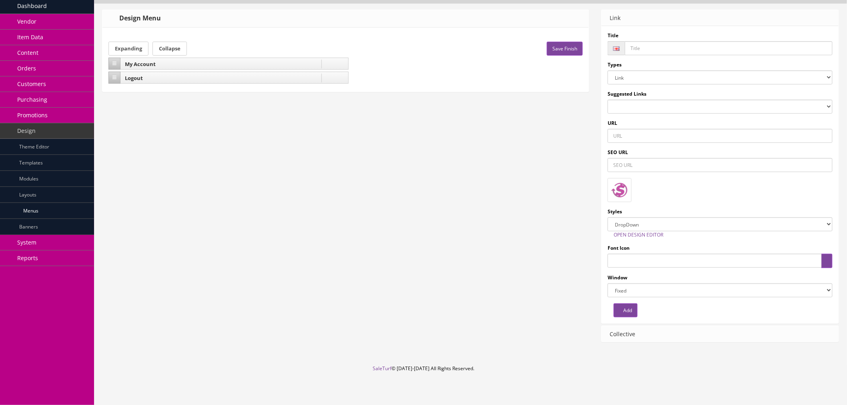
click at [161, 64] on div "My Account" at bounding box center [228, 64] width 240 height 12
click at [326, 64] on icon at bounding box center [329, 64] width 7 height 8
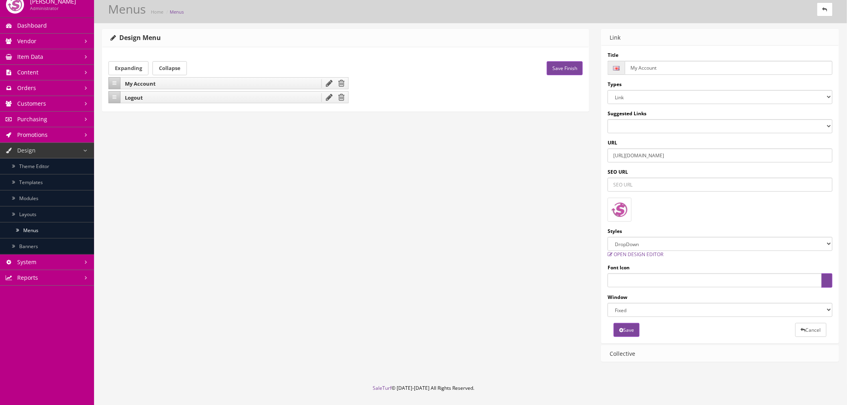
scroll to position [44, 0]
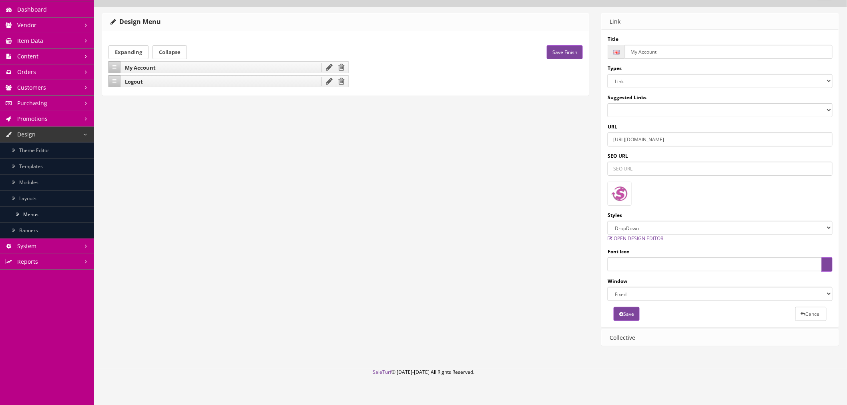
click at [659, 239] on span "Open Design Editor" at bounding box center [639, 238] width 50 height 7
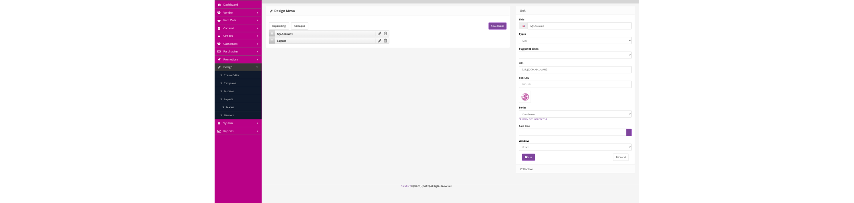
scroll to position [0, 0]
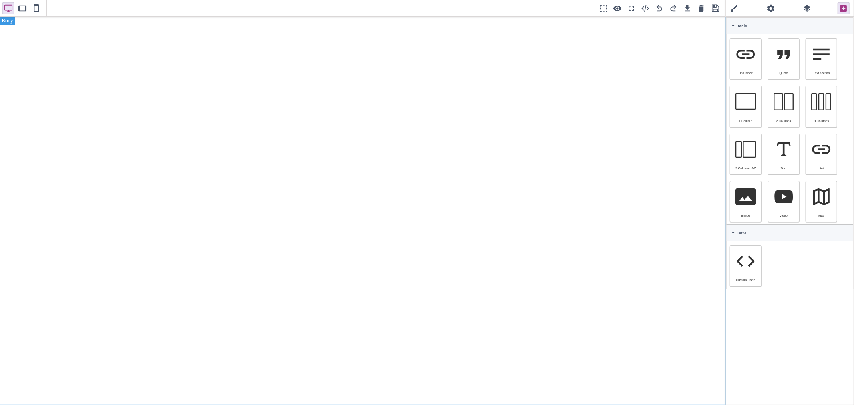
click at [650, 133] on div at bounding box center [363, 210] width 726 height 389
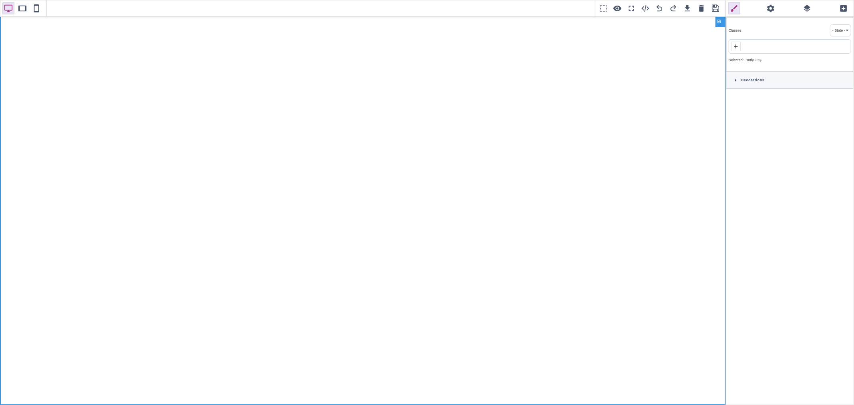
click at [843, 7] on icon at bounding box center [843, 8] width 9 height 9
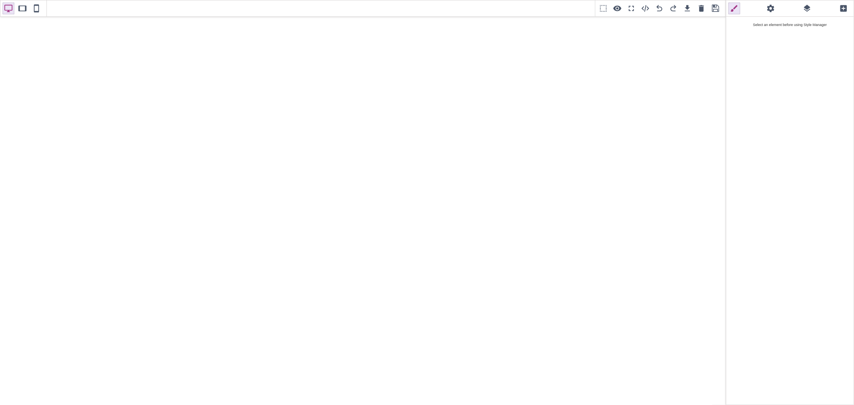
click at [843, 9] on icon at bounding box center [843, 8] width 7 height 7
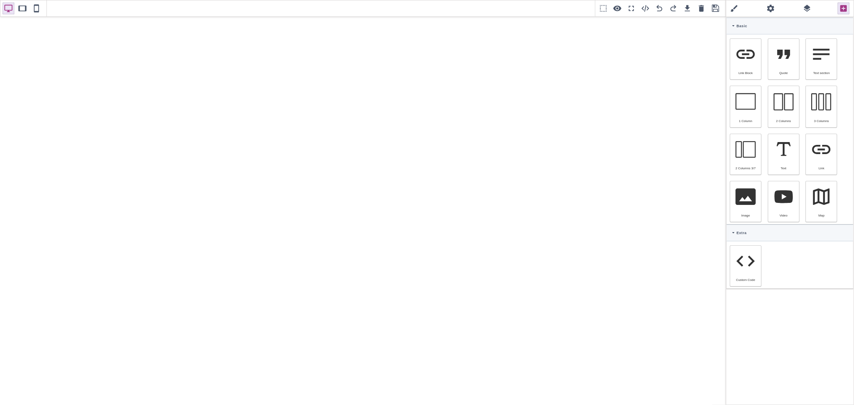
click at [732, 25] on icon at bounding box center [733, 26] width 2 height 4
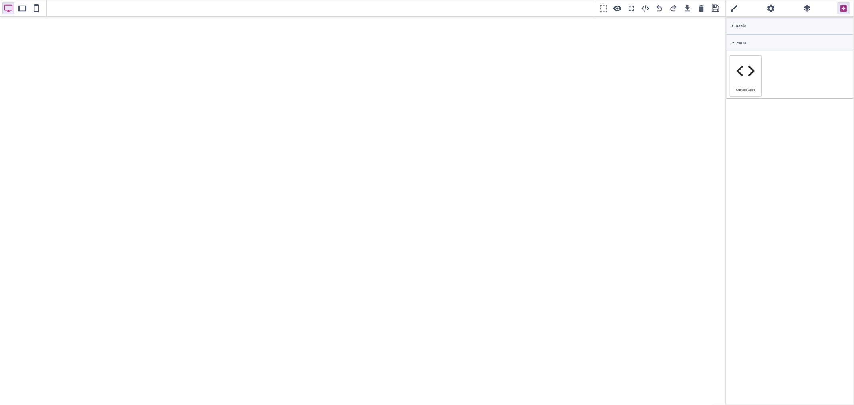
click at [732, 42] on icon at bounding box center [733, 43] width 2 height 4
click at [732, 41] on icon at bounding box center [733, 43] width 2 height 4
click at [730, 25] on div "Basic" at bounding box center [789, 26] width 126 height 17
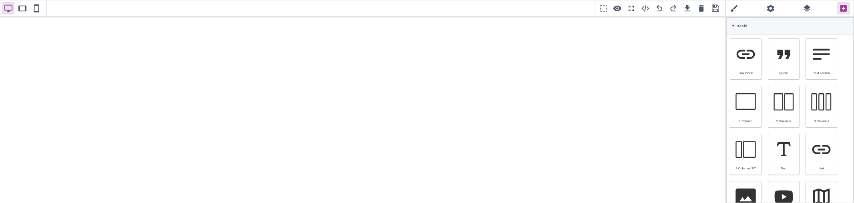
click at [714, 9] on span at bounding box center [715, 8] width 12 height 12
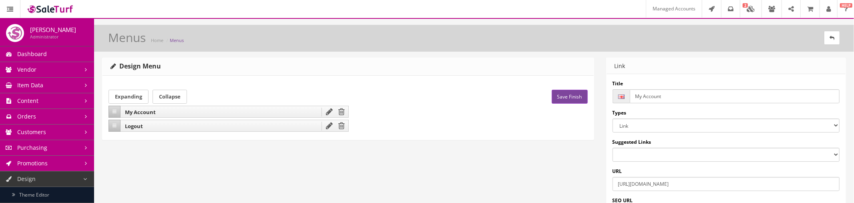
click at [49, 102] on link "Content" at bounding box center [47, 101] width 94 height 16
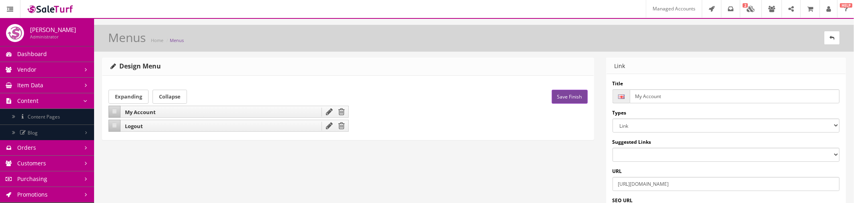
click at [54, 117] on span "Content Pages" at bounding box center [44, 116] width 32 height 7
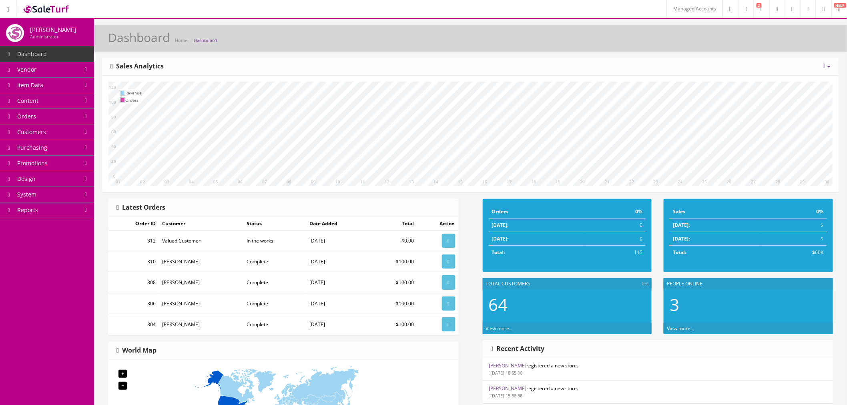
click at [54, 98] on link "Content" at bounding box center [47, 101] width 94 height 16
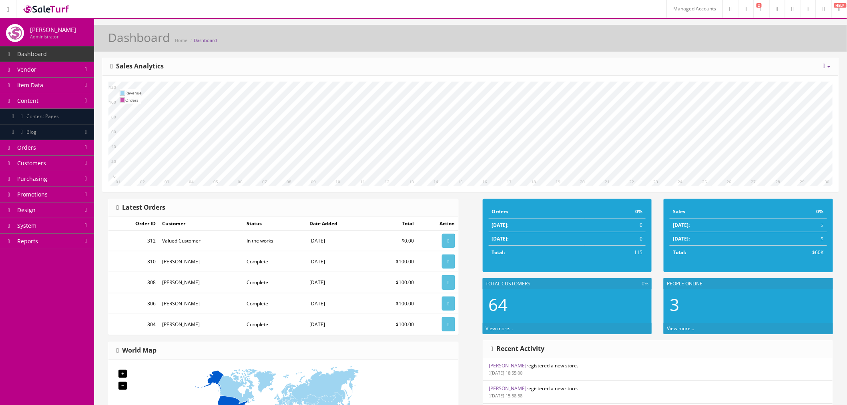
click at [54, 116] on span "Content Pages" at bounding box center [42, 116] width 32 height 7
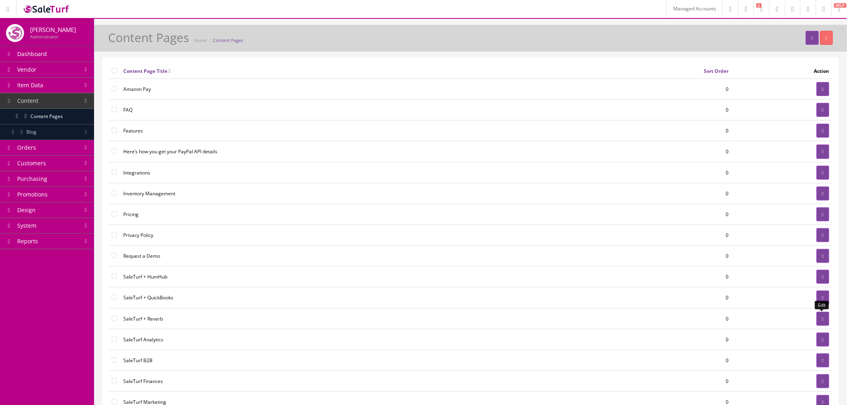
click at [822, 321] on icon at bounding box center [823, 319] width 2 height 5
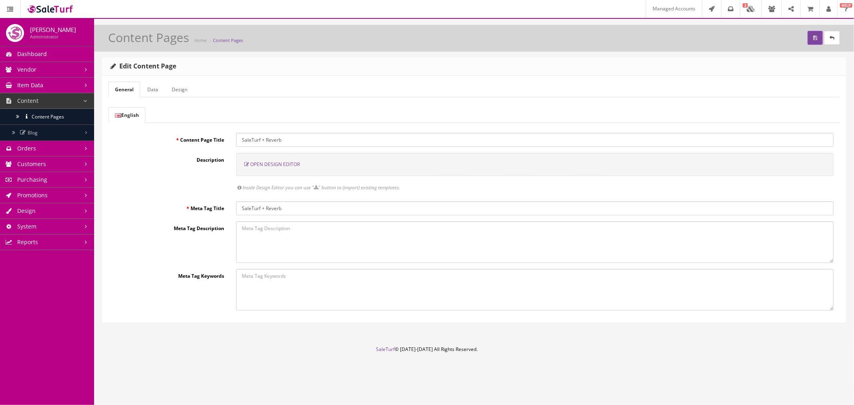
click at [287, 163] on span "Open Design Editor" at bounding box center [275, 164] width 50 height 7
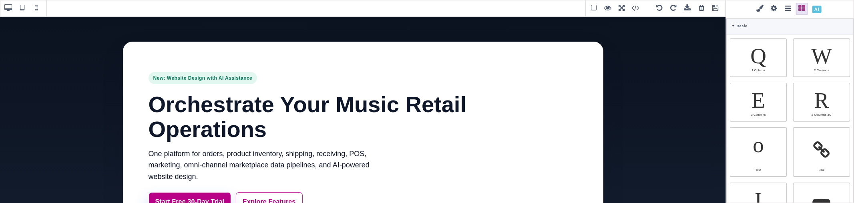
click at [777, 61] on div "1 Column" at bounding box center [758, 57] width 57 height 38
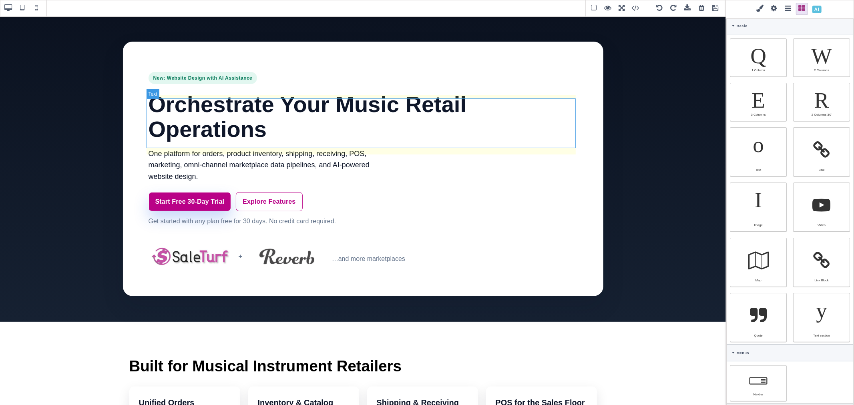
click at [457, 110] on h1 "Orchestrate Your Music Retail Operations" at bounding box center [362, 116] width 429 height 49
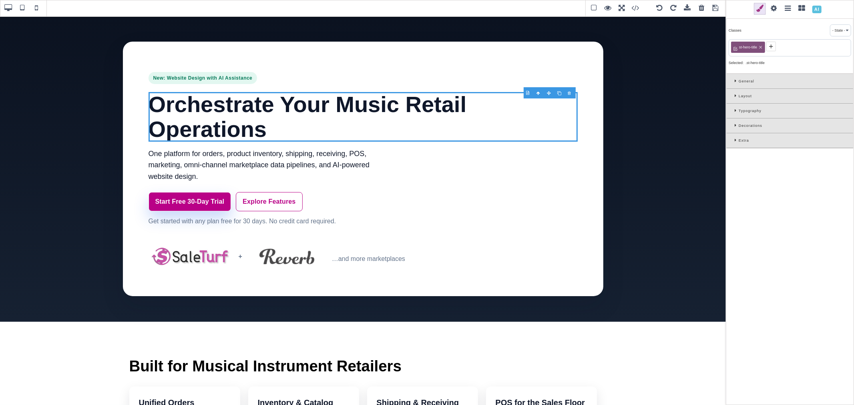
click at [733, 138] on div "Extra" at bounding box center [789, 140] width 126 height 15
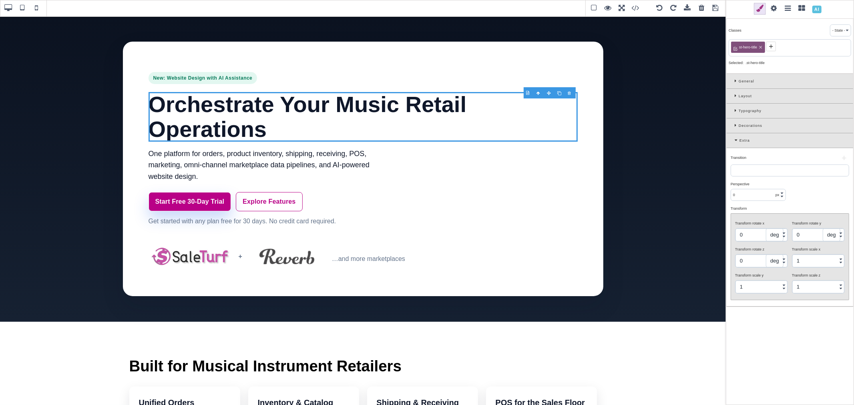
click at [733, 141] on div "Extra" at bounding box center [789, 140] width 126 height 15
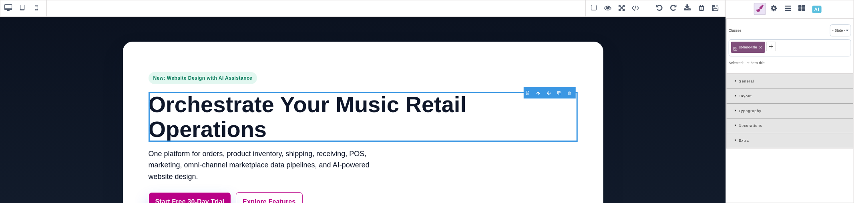
click at [736, 139] on icon at bounding box center [736, 140] width 4 height 4
click at [736, 141] on icon at bounding box center [736, 140] width 5 height 4
